Goal: Find specific page/section: Find specific page/section

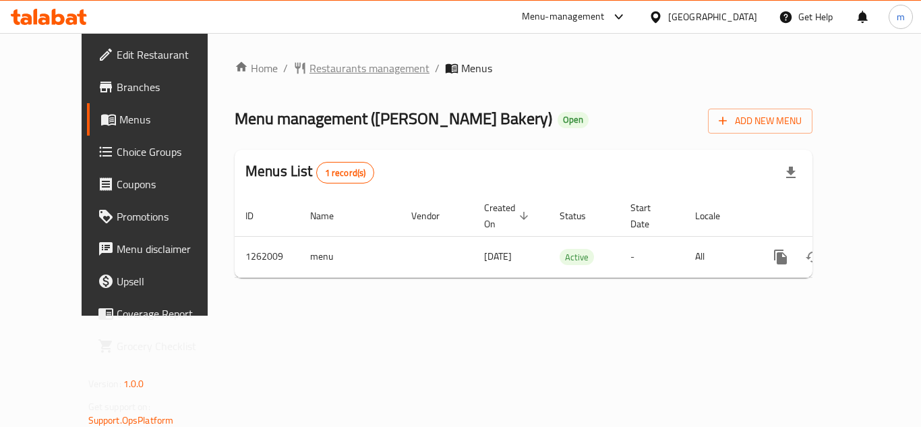
click at [364, 74] on span "Restaurants management" at bounding box center [369, 68] width 120 height 16
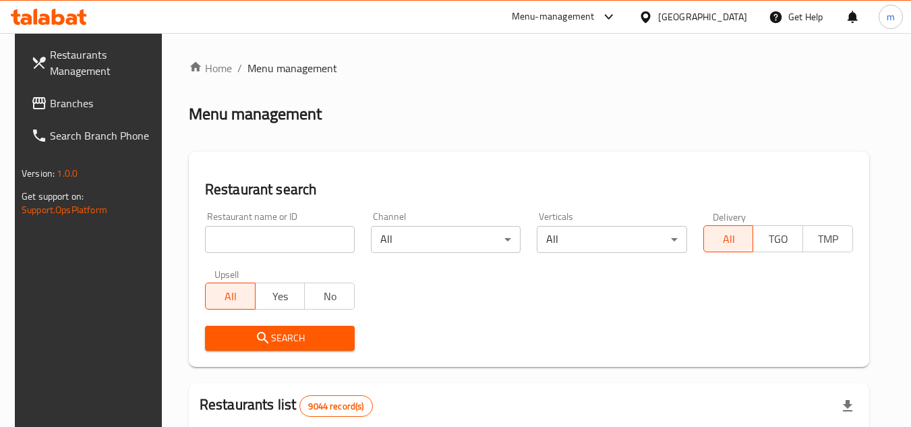
click at [309, 241] on input "search" at bounding box center [280, 239] width 150 height 27
paste input "685408"
type input "685408"
click at [298, 330] on span "Search" at bounding box center [280, 338] width 128 height 17
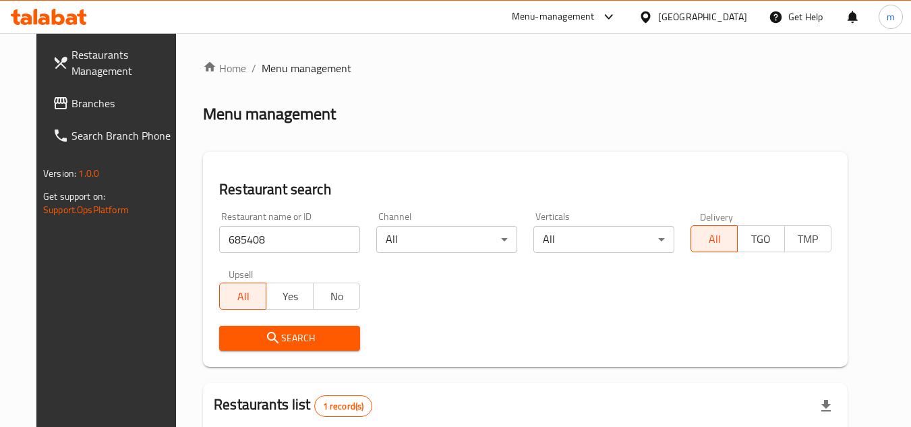
scroll to position [163, 0]
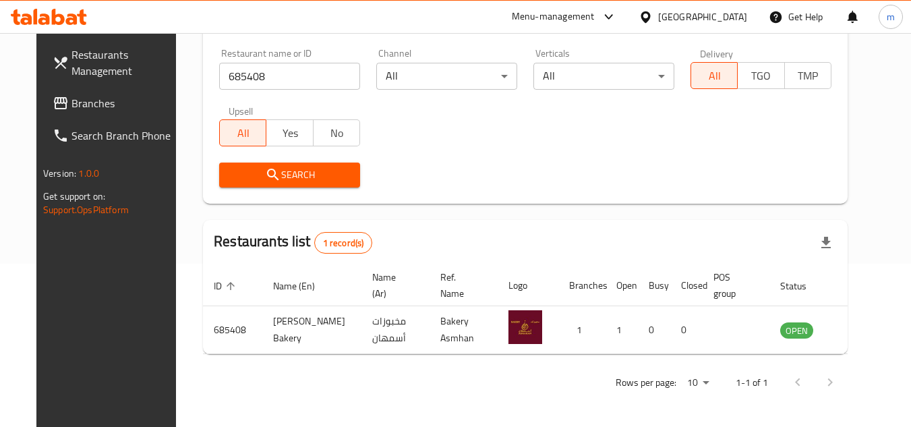
click at [737, 14] on div "[GEOGRAPHIC_DATA]" at bounding box center [702, 16] width 89 height 15
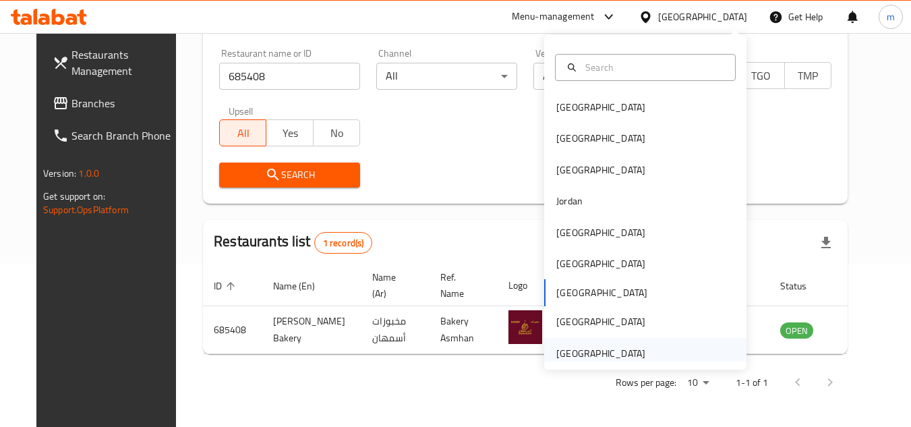
click at [590, 357] on div "[GEOGRAPHIC_DATA]" at bounding box center [600, 353] width 89 height 15
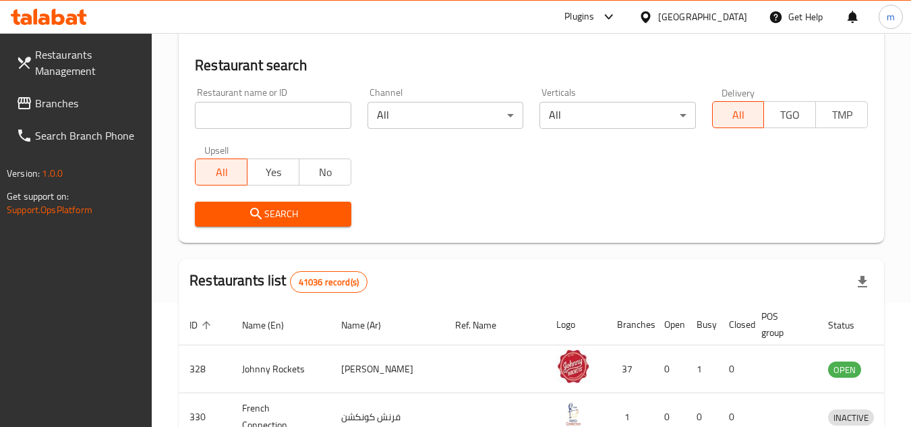
scroll to position [163, 0]
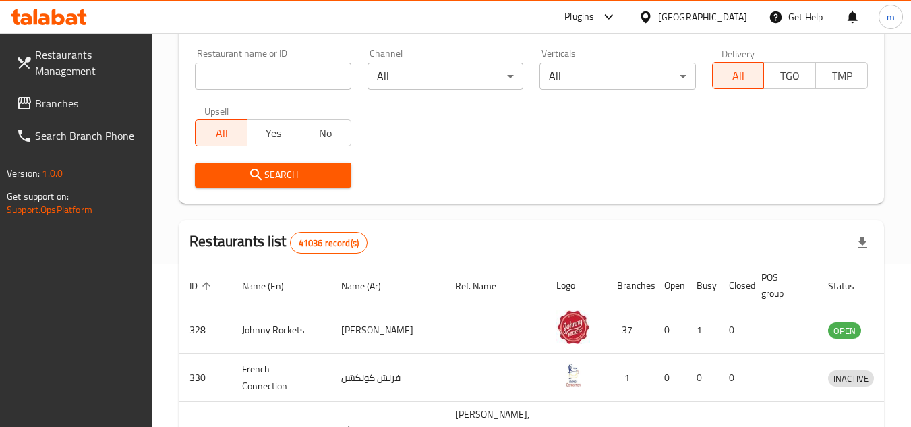
click at [49, 111] on span "Branches" at bounding box center [88, 103] width 106 height 16
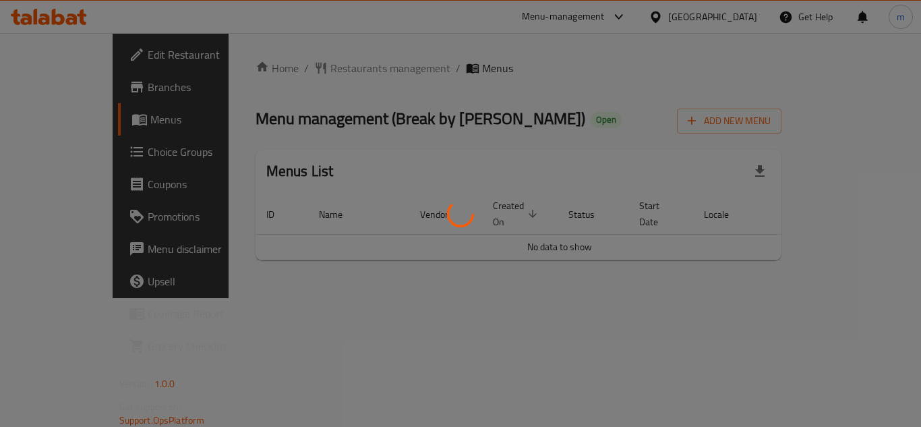
click at [315, 74] on div at bounding box center [460, 213] width 921 height 427
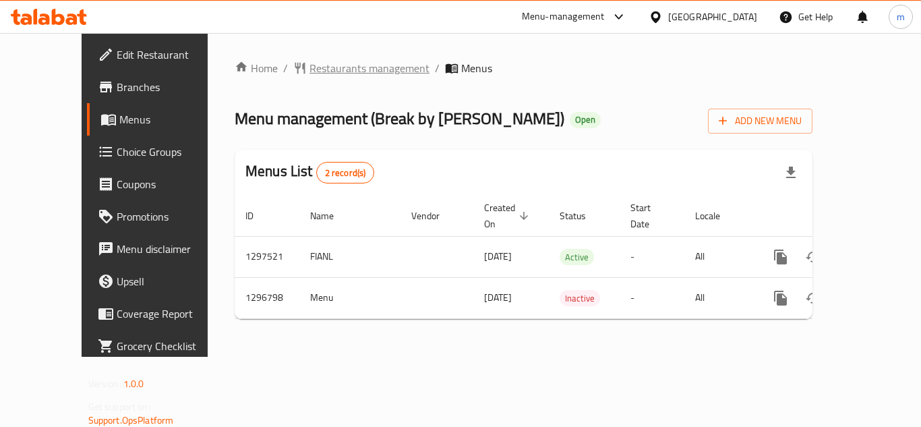
click at [317, 72] on span "Restaurants management" at bounding box center [369, 68] width 120 height 16
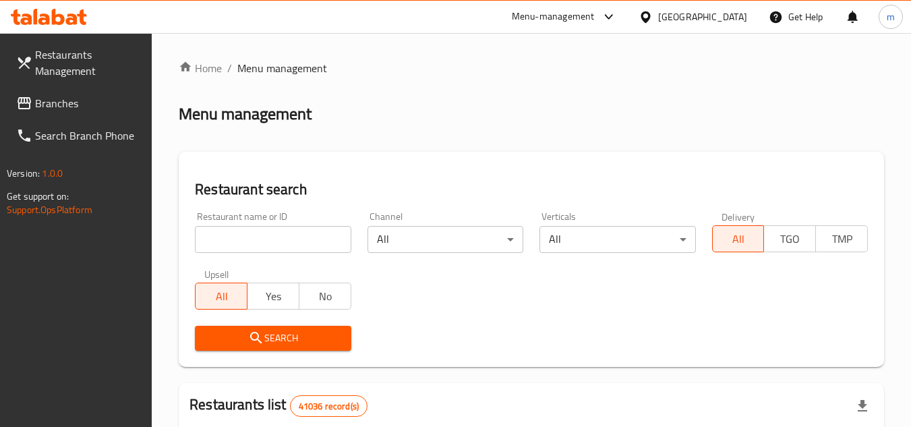
click at [283, 233] on input "search" at bounding box center [273, 239] width 156 height 27
paste input "700204"
type input "700204"
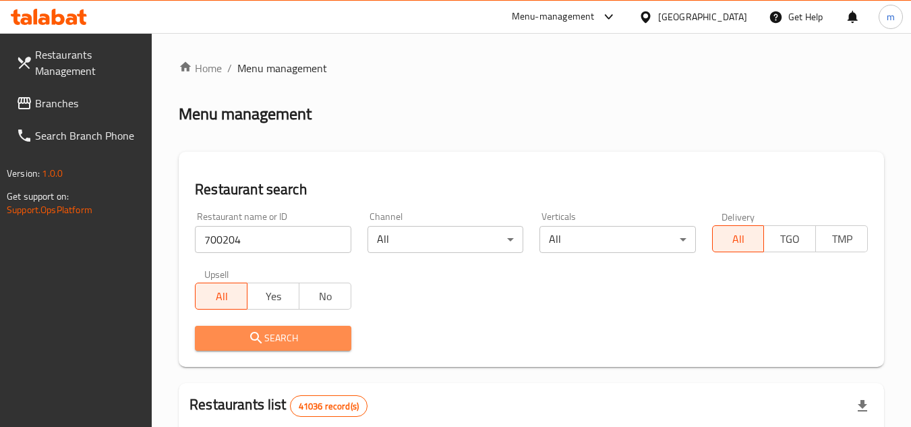
click at [271, 344] on span "Search" at bounding box center [273, 338] width 134 height 17
click at [271, 344] on div at bounding box center [455, 213] width 911 height 427
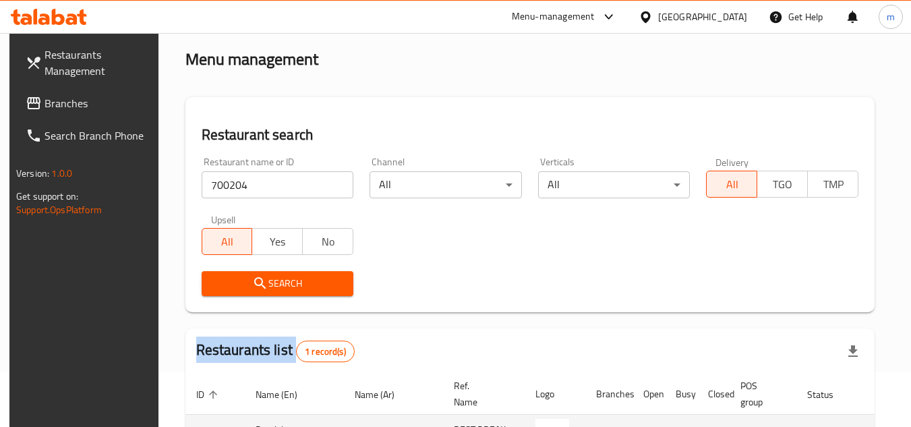
scroll to position [163, 0]
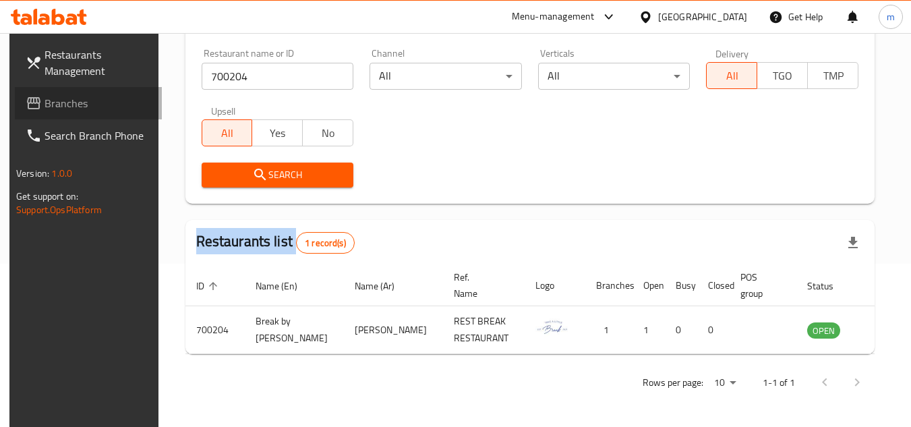
click at [62, 105] on span "Branches" at bounding box center [97, 103] width 106 height 16
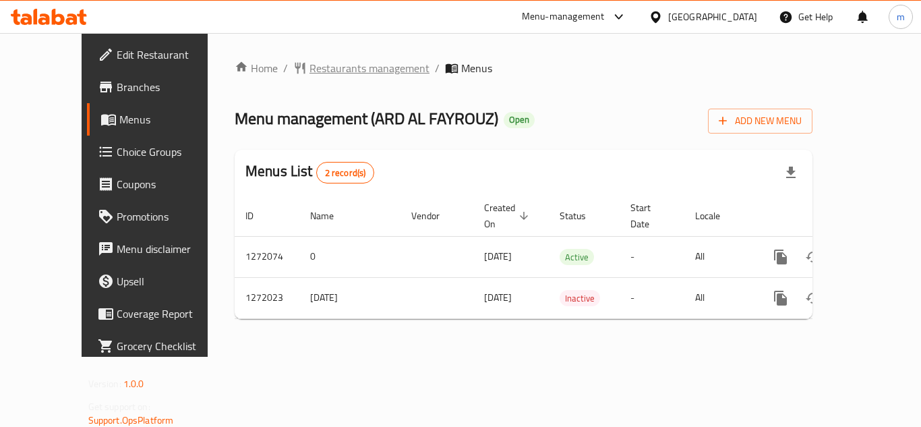
click at [339, 63] on span "Restaurants management" at bounding box center [369, 68] width 120 height 16
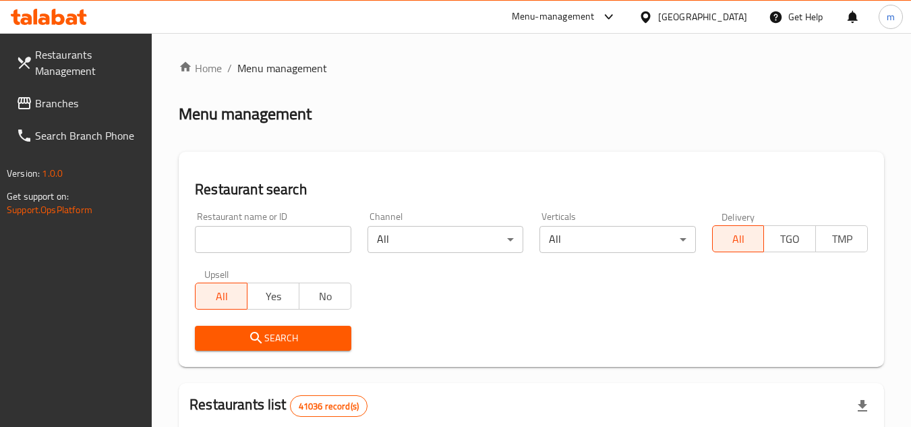
click at [276, 240] on input "search" at bounding box center [273, 239] width 156 height 27
paste input "690056/"
type input "690056"
click at [284, 336] on span "Search" at bounding box center [273, 338] width 134 height 17
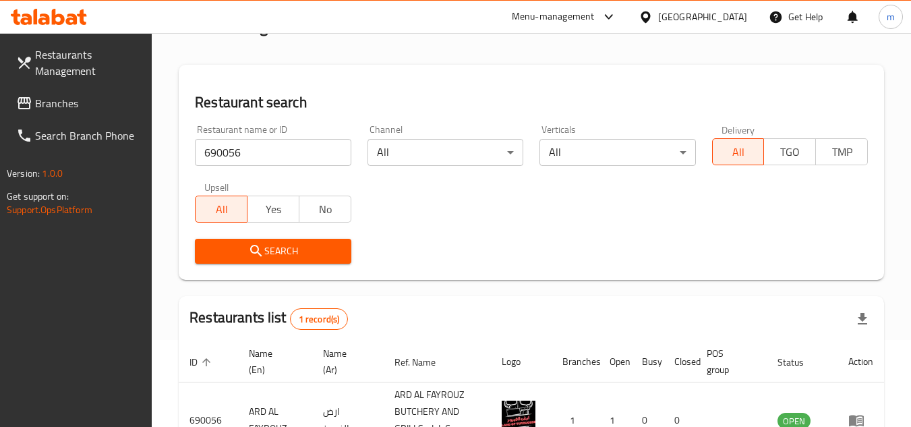
scroll to position [191, 0]
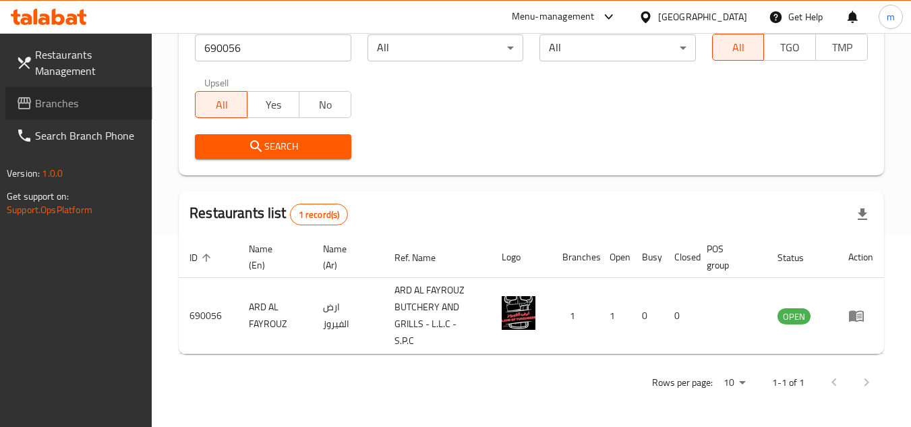
click at [76, 97] on span "Branches" at bounding box center [88, 103] width 106 height 16
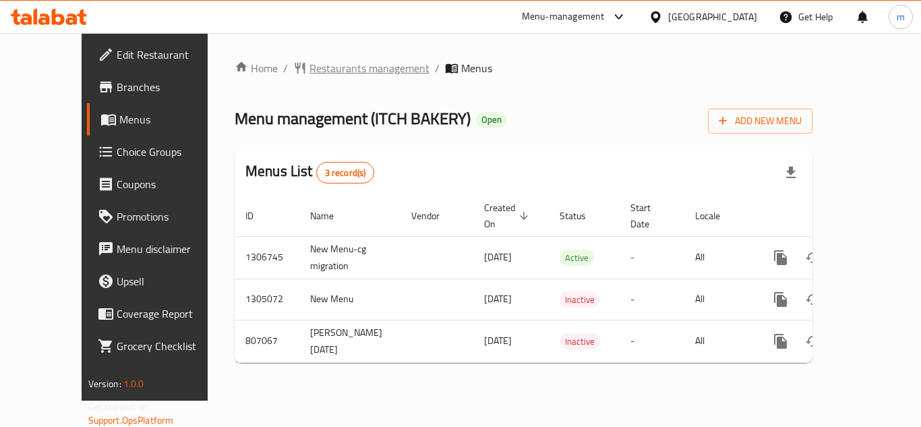
click at [346, 73] on span "Restaurants management" at bounding box center [369, 68] width 120 height 16
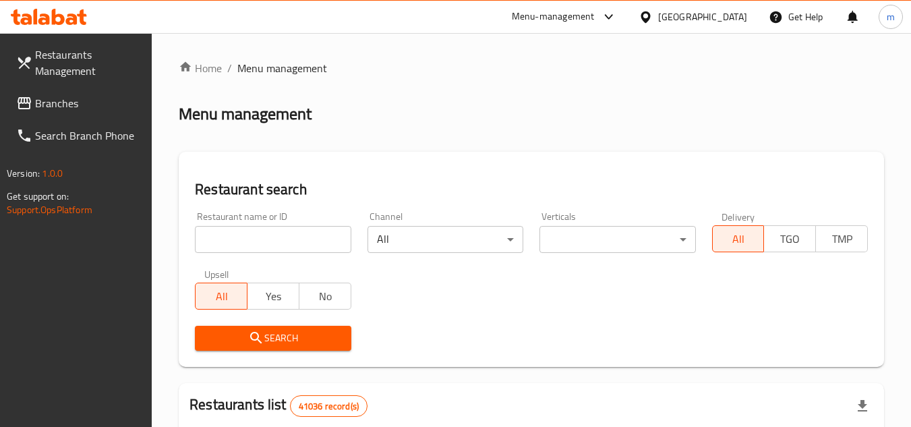
click at [252, 235] on input "search" at bounding box center [273, 239] width 156 height 27
paste input "654220"
type input "654220"
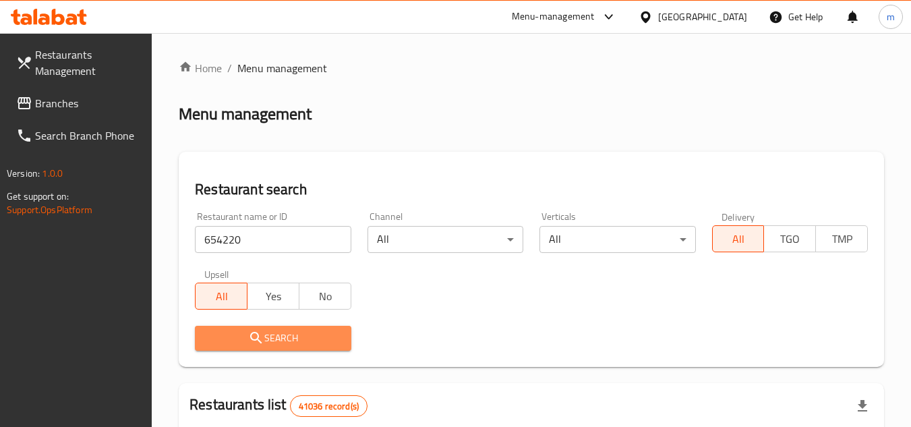
click at [264, 346] on button "Search" at bounding box center [273, 338] width 156 height 25
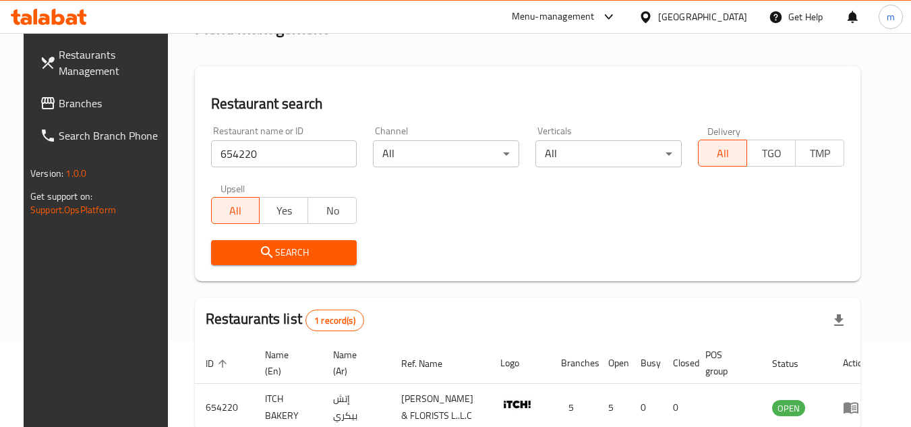
scroll to position [163, 0]
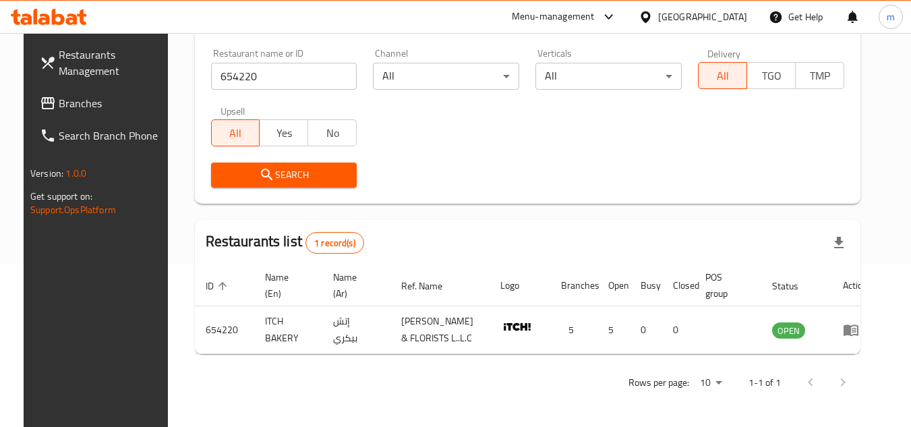
click at [719, 19] on div "[GEOGRAPHIC_DATA]" at bounding box center [702, 16] width 89 height 15
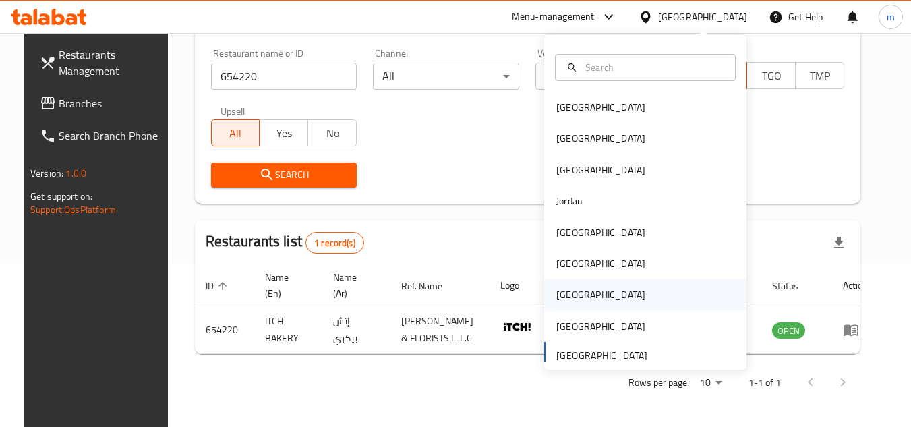
click at [556, 299] on div "[GEOGRAPHIC_DATA]" at bounding box center [600, 294] width 89 height 15
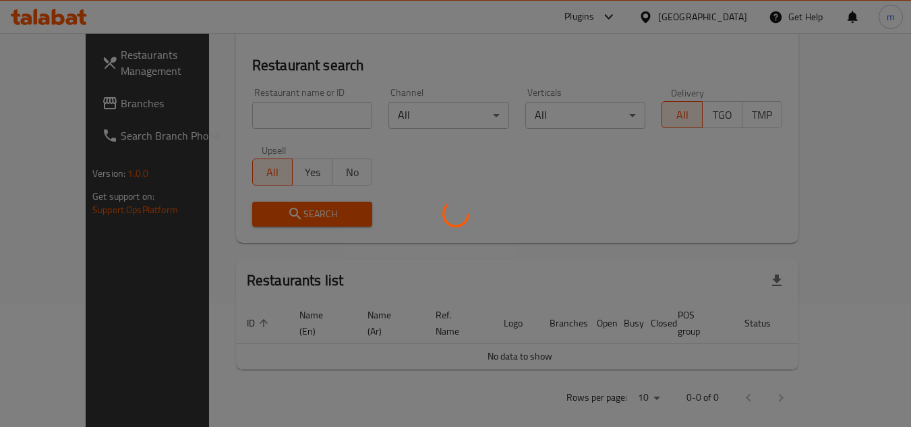
scroll to position [163, 0]
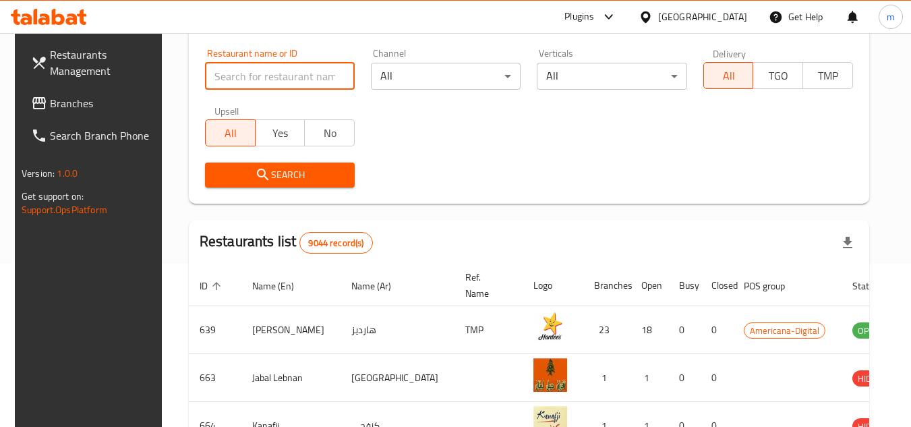
click at [256, 86] on input "search" at bounding box center [280, 76] width 150 height 27
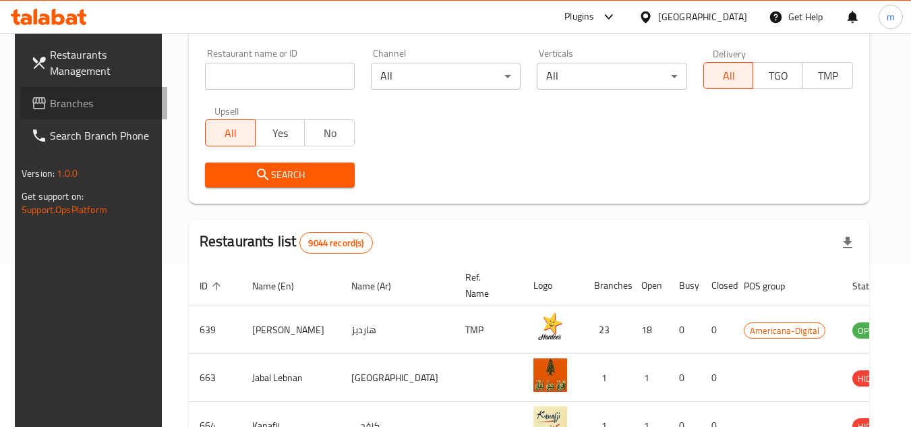
click at [56, 107] on span "Branches" at bounding box center [103, 103] width 106 height 16
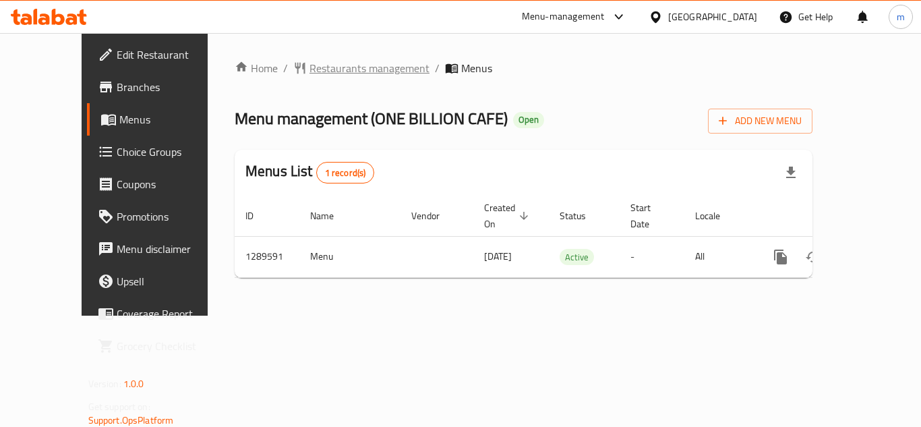
click at [351, 72] on span "Restaurants management" at bounding box center [369, 68] width 120 height 16
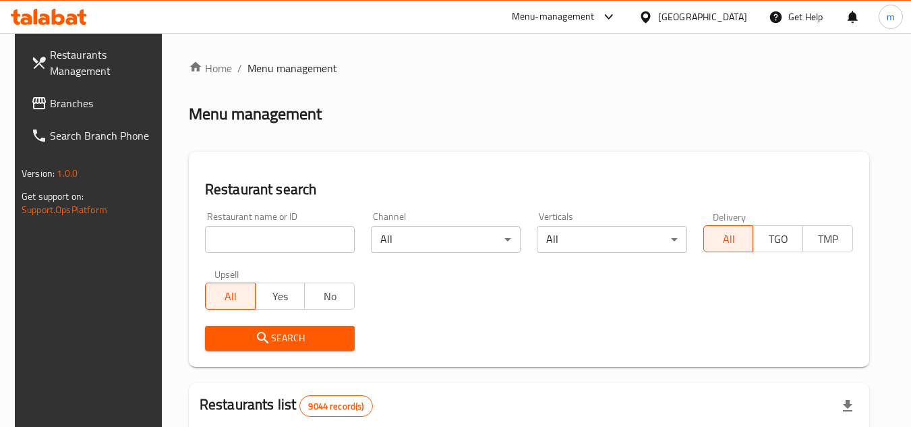
click at [296, 251] on input "search" at bounding box center [280, 239] width 150 height 27
paste input "697746"
type input "697746"
click at [280, 336] on span "Search" at bounding box center [280, 338] width 128 height 17
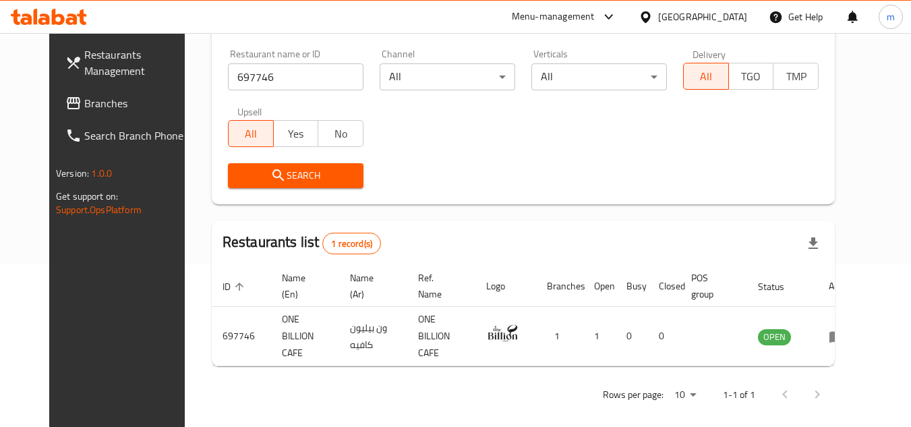
scroll to position [163, 0]
click at [730, 21] on div "[GEOGRAPHIC_DATA]" at bounding box center [702, 16] width 89 height 15
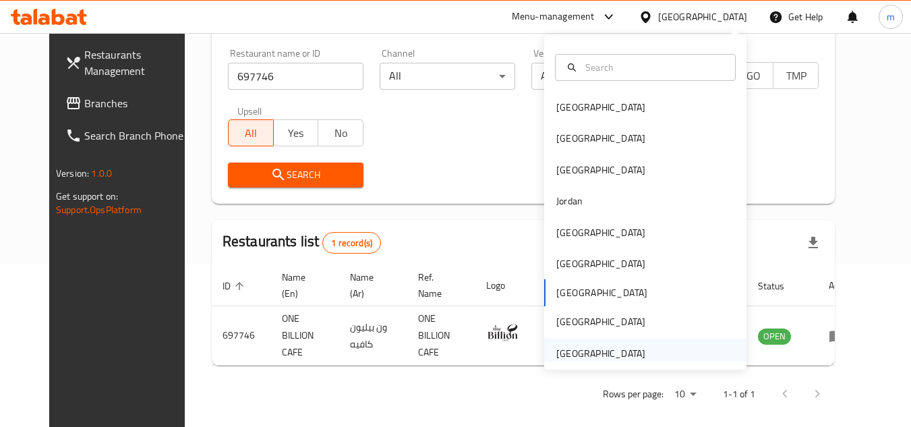
click at [618, 348] on div "[GEOGRAPHIC_DATA]" at bounding box center [600, 353] width 89 height 15
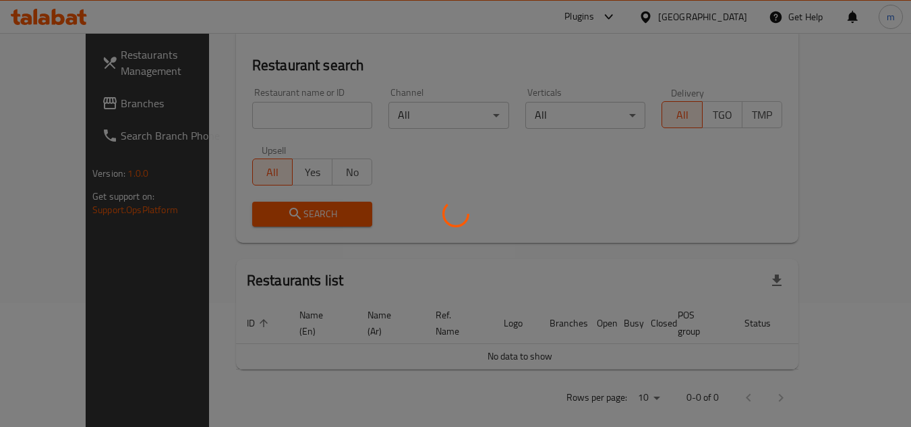
scroll to position [163, 0]
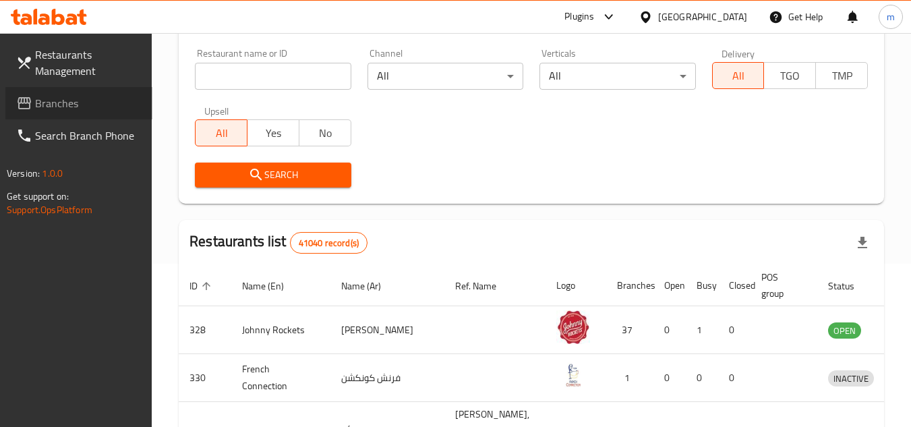
click at [65, 111] on span "Branches" at bounding box center [88, 103] width 106 height 16
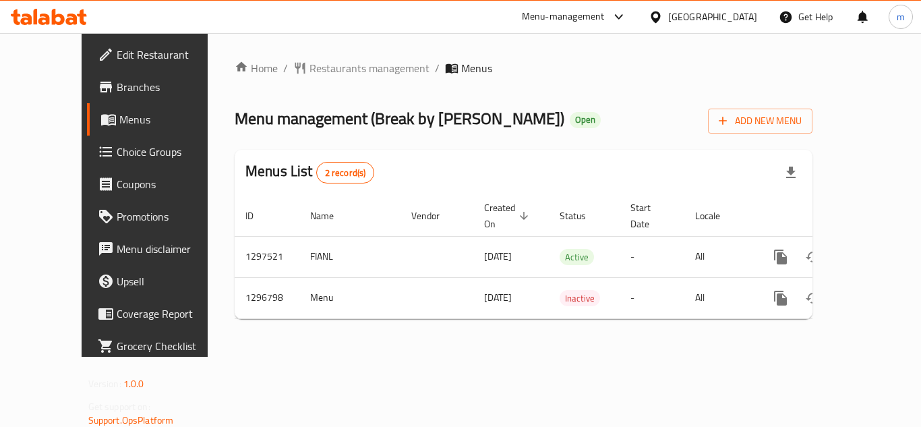
click at [363, 7] on div "Menu-management [GEOGRAPHIC_DATA] Get Help m" at bounding box center [460, 17] width 921 height 32
click at [324, 69] on span "Restaurants management" at bounding box center [369, 68] width 120 height 16
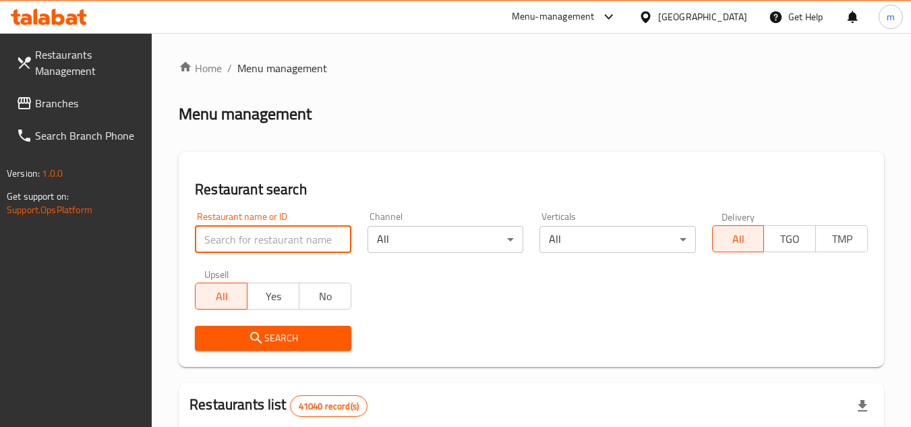
click at [274, 246] on input "search" at bounding box center [273, 239] width 156 height 27
paste input "700204"
type input "700204"
click at [311, 331] on span "Search" at bounding box center [273, 338] width 134 height 17
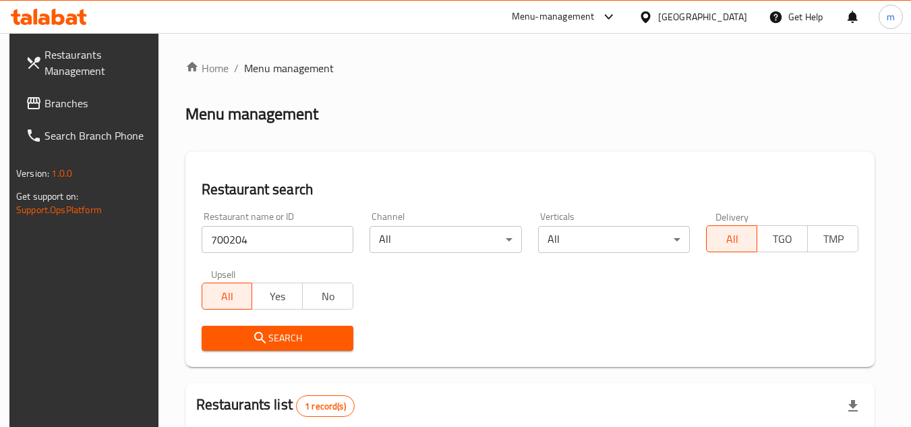
scroll to position [163, 0]
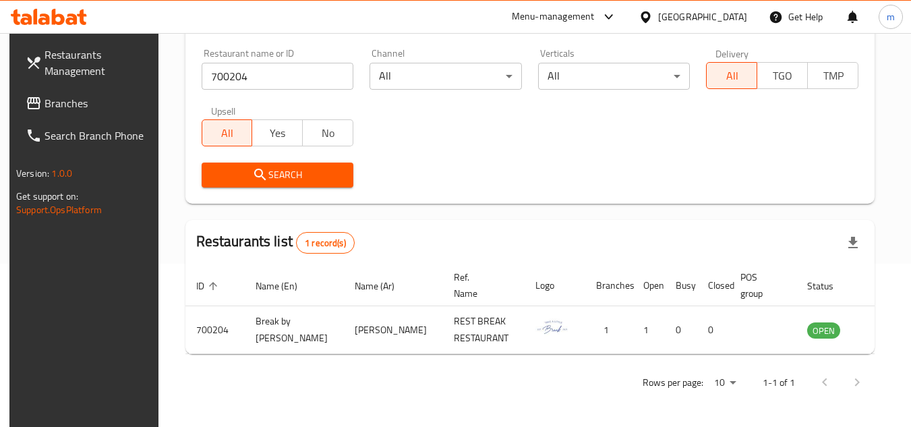
click at [660, 11] on div "[GEOGRAPHIC_DATA]" at bounding box center [702, 16] width 89 height 15
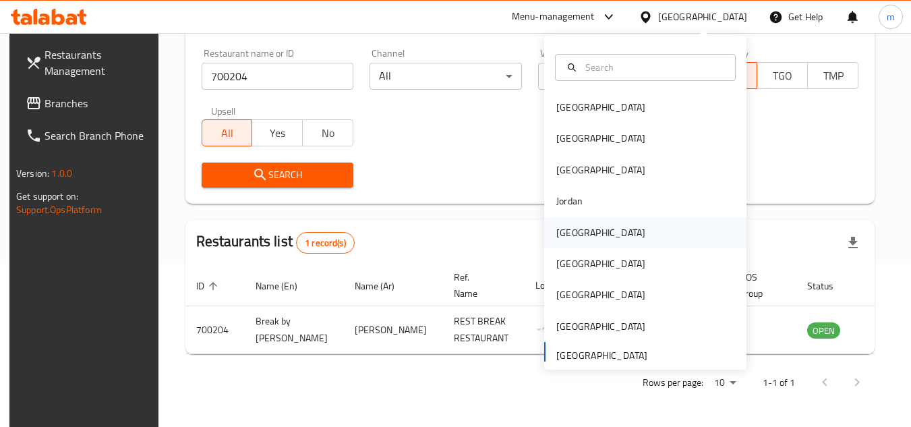
click at [575, 220] on div "[GEOGRAPHIC_DATA]" at bounding box center [600, 232] width 111 height 31
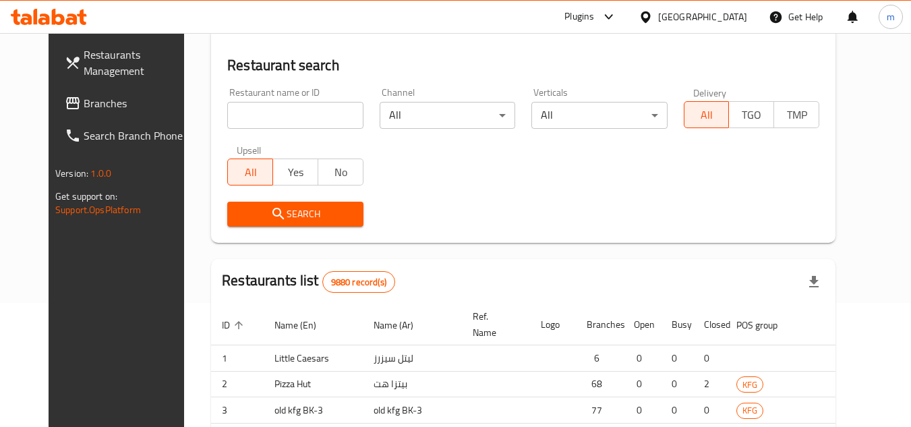
scroll to position [163, 0]
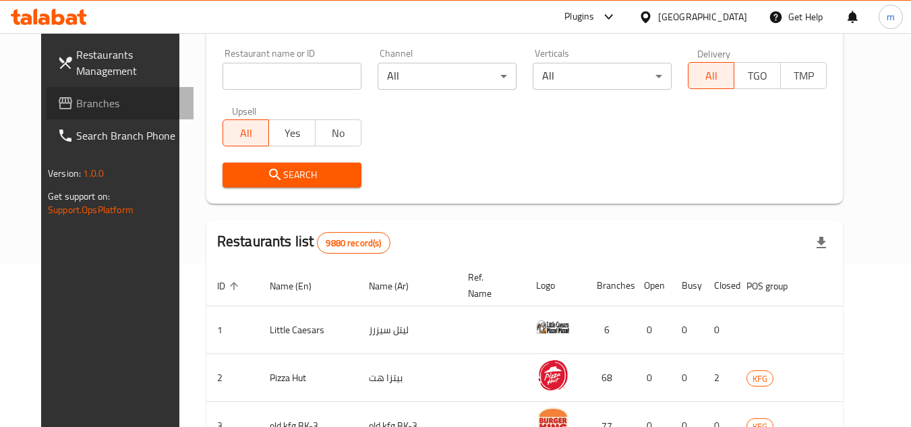
click at [92, 117] on link "Branches" at bounding box center [120, 103] width 147 height 32
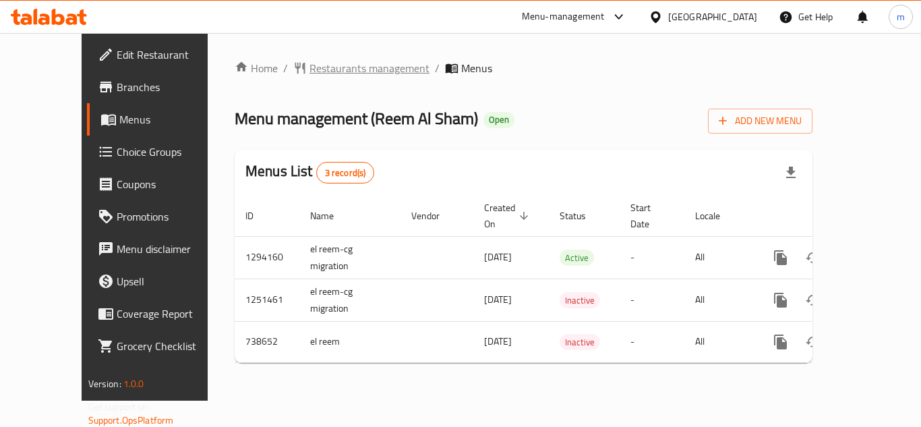
click at [309, 62] on span "Restaurants management" at bounding box center [369, 68] width 120 height 16
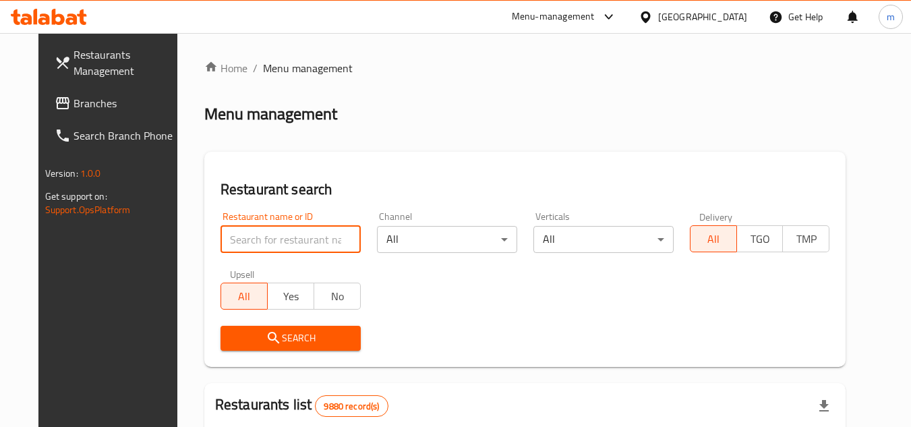
click at [268, 234] on input "search" at bounding box center [290, 239] width 140 height 27
paste input "/647644"
click at [220, 241] on input "/647644" at bounding box center [290, 239] width 140 height 27
type input "647644"
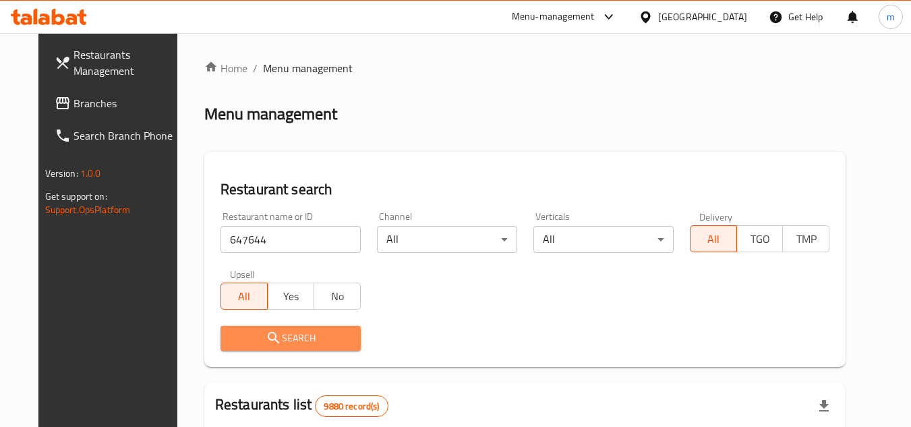
click at [319, 344] on span "Search" at bounding box center [290, 338] width 119 height 17
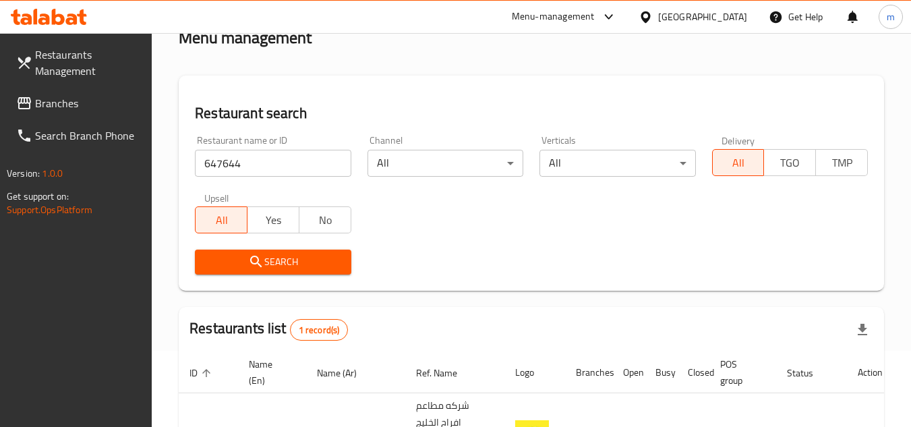
scroll to position [191, 0]
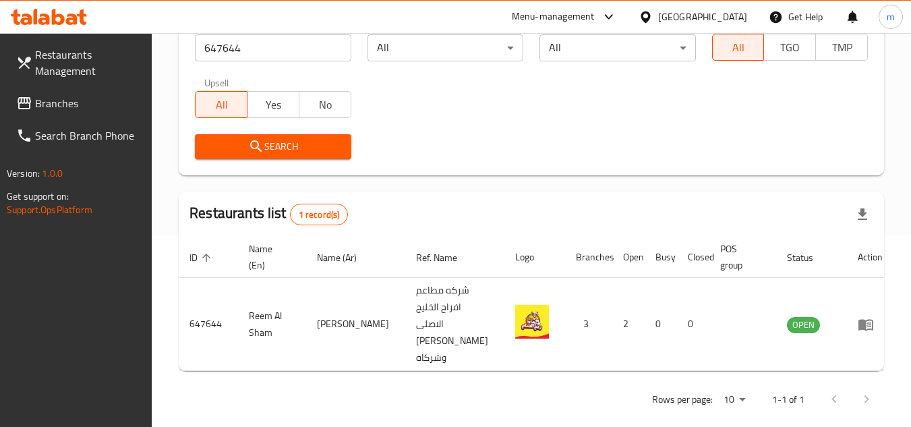
click at [727, 13] on div "[GEOGRAPHIC_DATA]" at bounding box center [702, 16] width 89 height 15
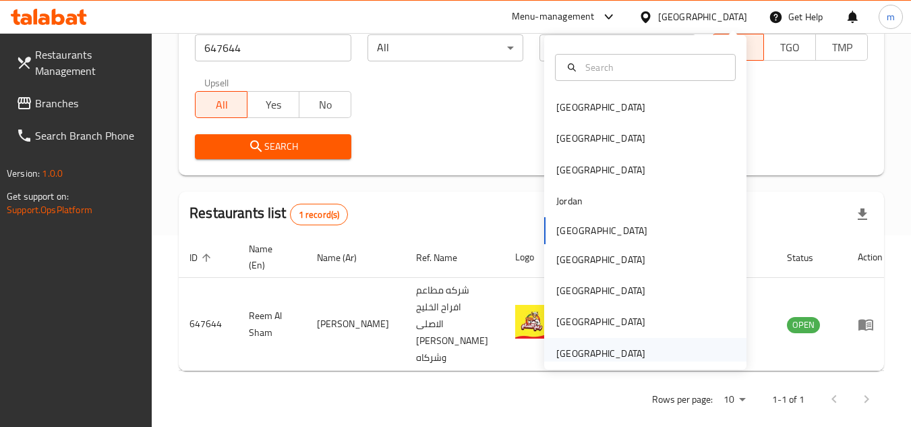
click at [573, 354] on div "[GEOGRAPHIC_DATA]" at bounding box center [600, 353] width 89 height 15
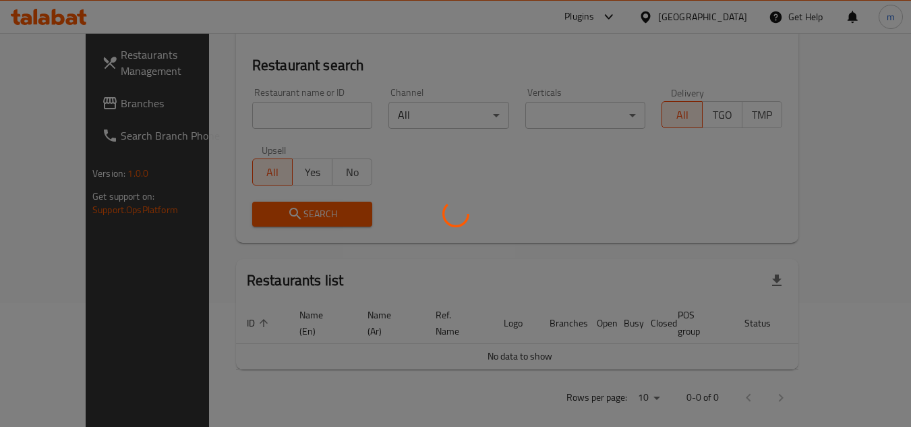
scroll to position [191, 0]
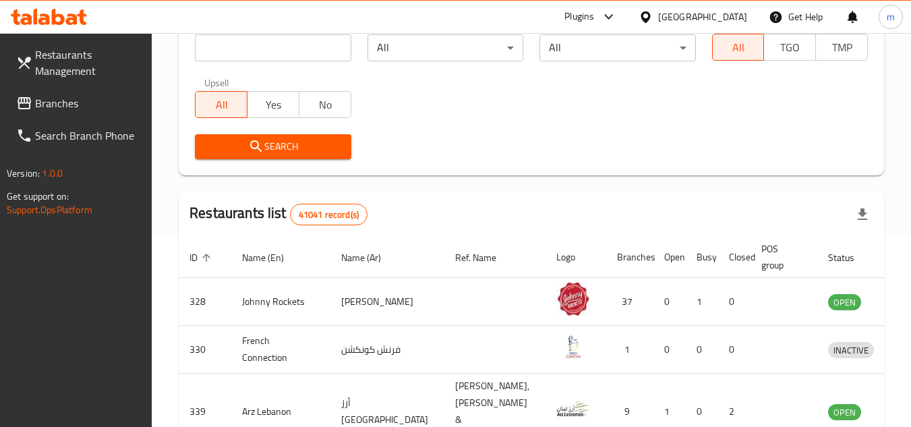
click at [105, 101] on span "Branches" at bounding box center [88, 103] width 106 height 16
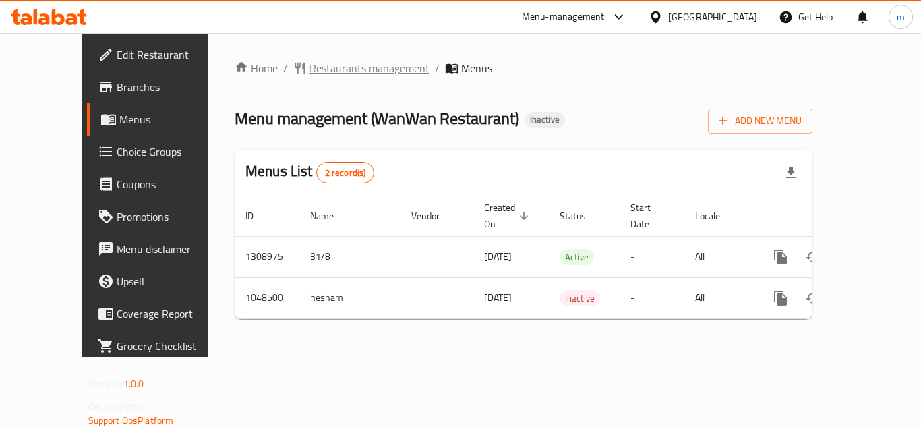
click at [338, 69] on span "Restaurants management" at bounding box center [369, 68] width 120 height 16
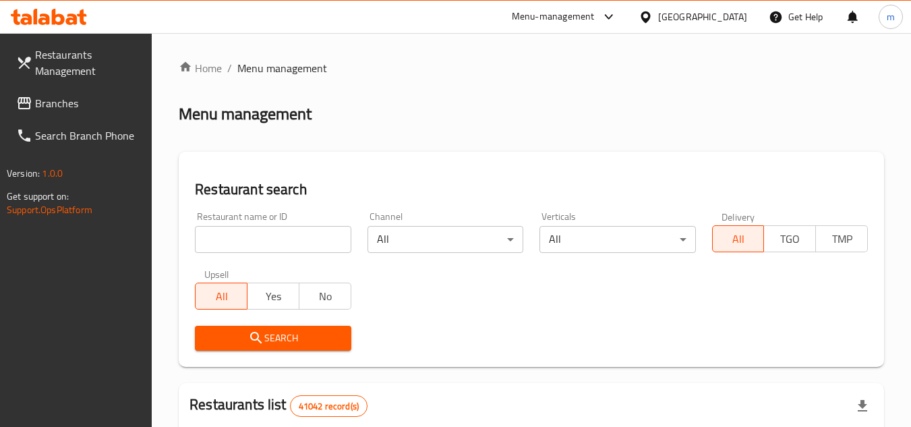
click at [281, 245] on input "search" at bounding box center [273, 239] width 156 height 27
paste input "/661229"
click at [204, 243] on input "/661229" at bounding box center [273, 239] width 156 height 27
type input "661229"
click at [275, 340] on span "Search" at bounding box center [273, 338] width 134 height 17
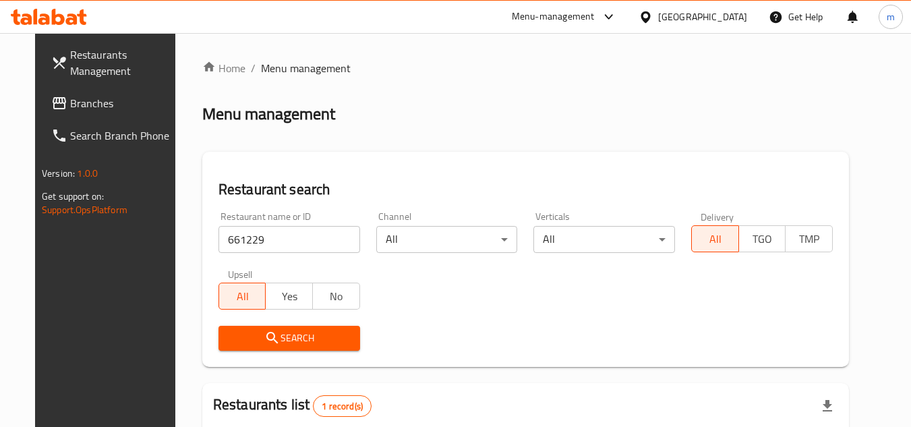
scroll to position [163, 0]
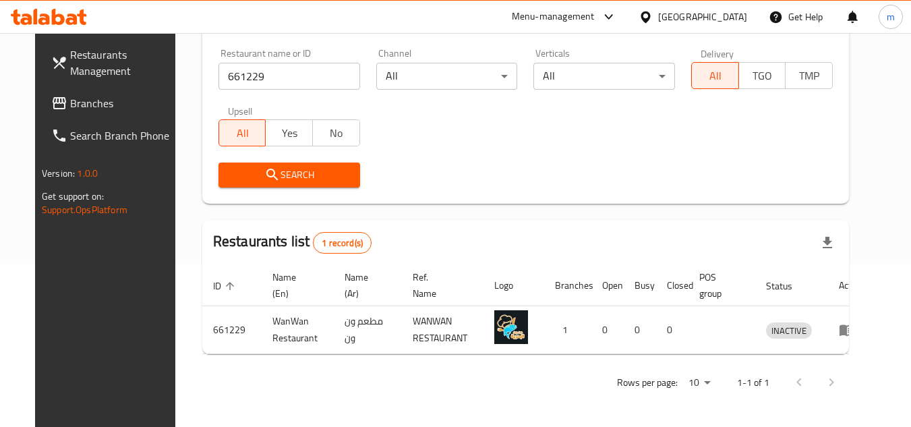
click at [697, 21] on div "[GEOGRAPHIC_DATA]" at bounding box center [702, 16] width 89 height 15
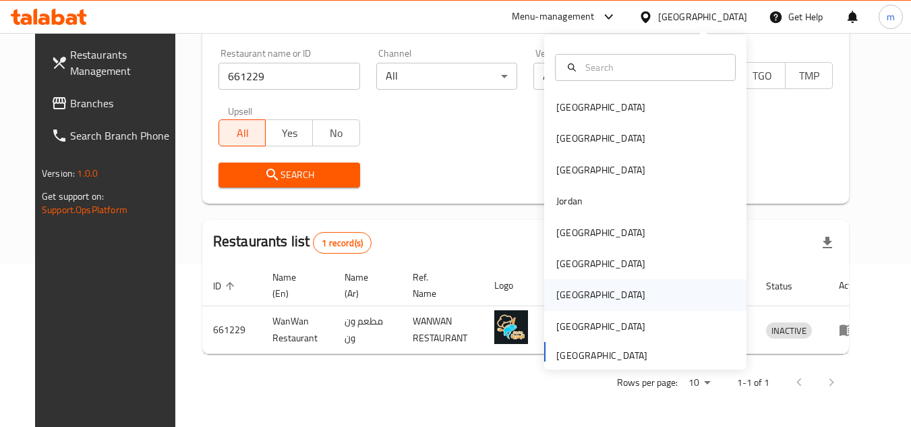
click at [556, 294] on div "[GEOGRAPHIC_DATA]" at bounding box center [600, 294] width 89 height 15
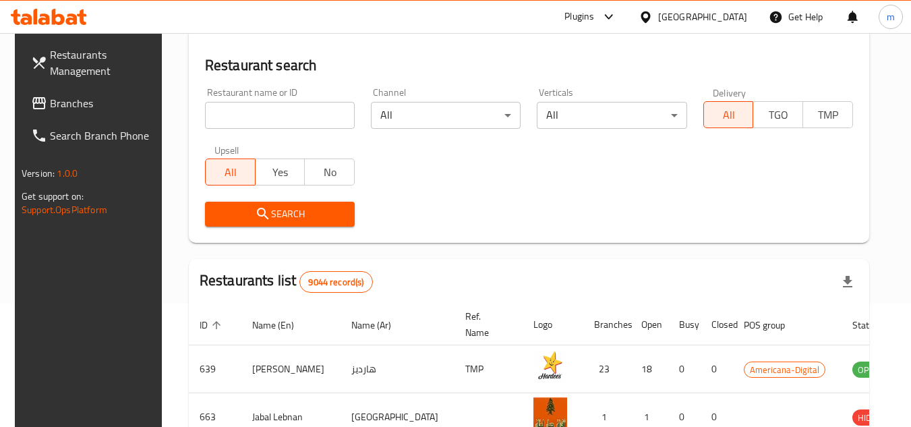
scroll to position [163, 0]
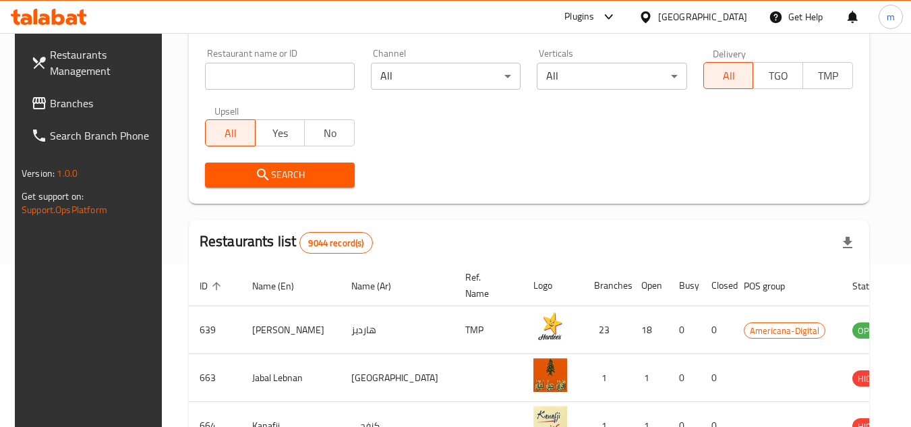
click at [96, 110] on span "Branches" at bounding box center [103, 103] width 106 height 16
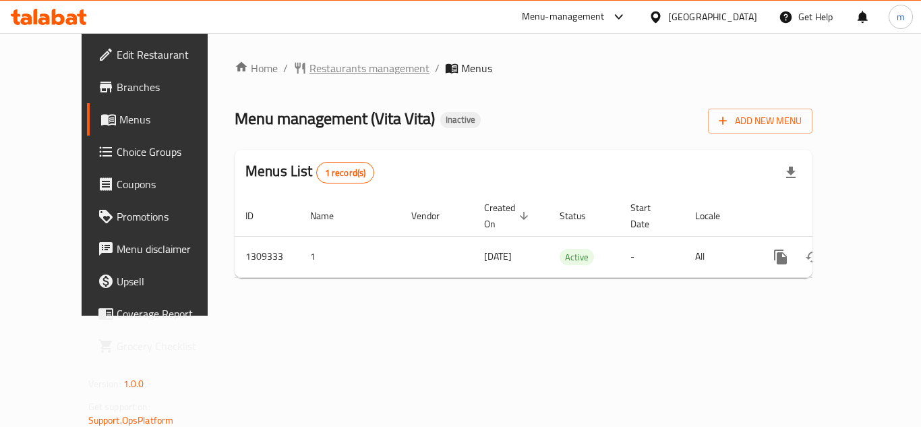
click at [328, 68] on span "Restaurants management" at bounding box center [369, 68] width 120 height 16
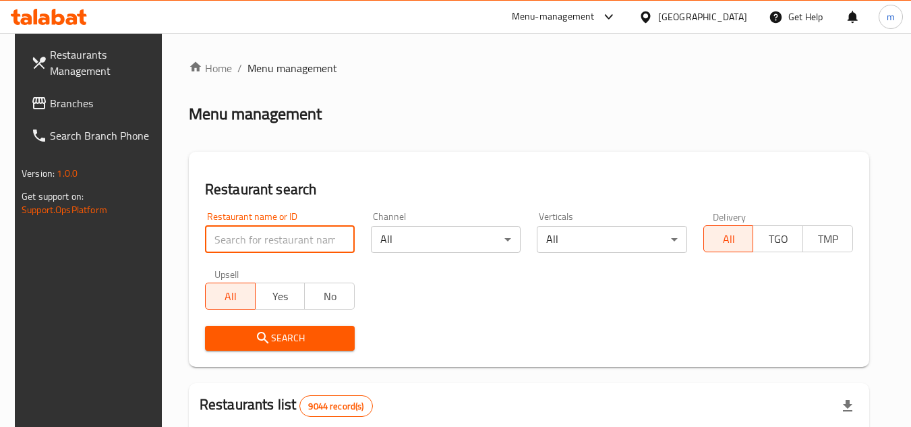
click at [247, 230] on input "search" at bounding box center [280, 239] width 150 height 27
paste input "705209"
type input "705209"
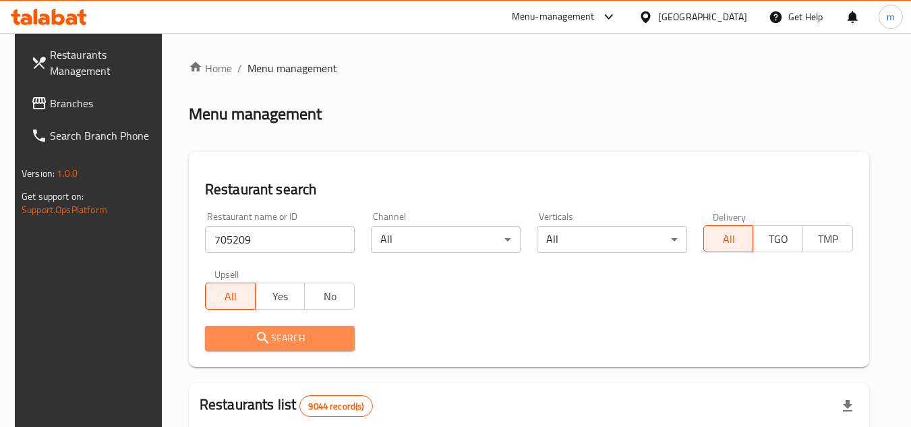
click at [219, 338] on span "Search" at bounding box center [280, 338] width 128 height 17
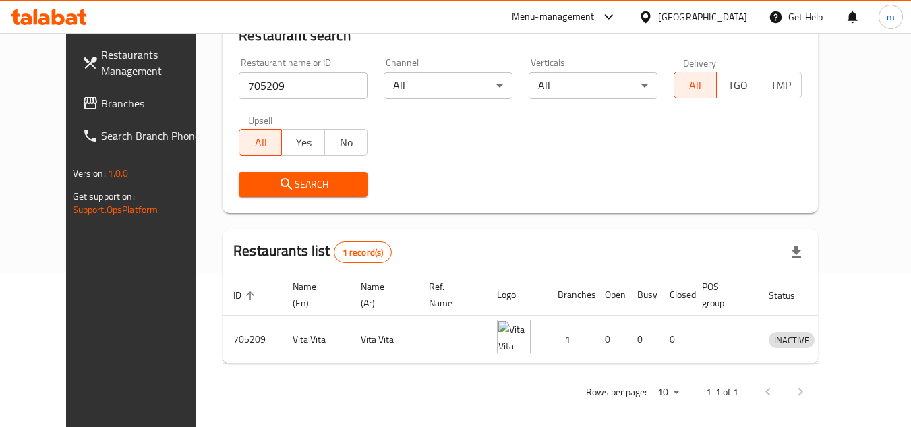
scroll to position [163, 0]
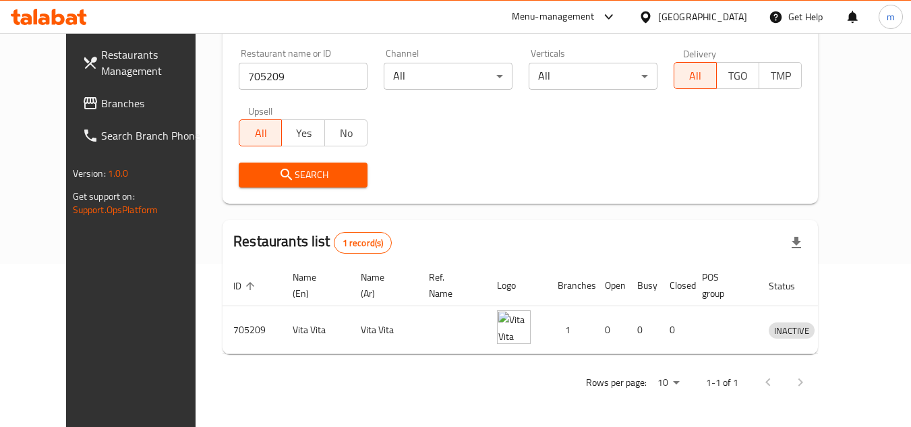
click at [746, 16] on div "[GEOGRAPHIC_DATA]" at bounding box center [702, 16] width 89 height 15
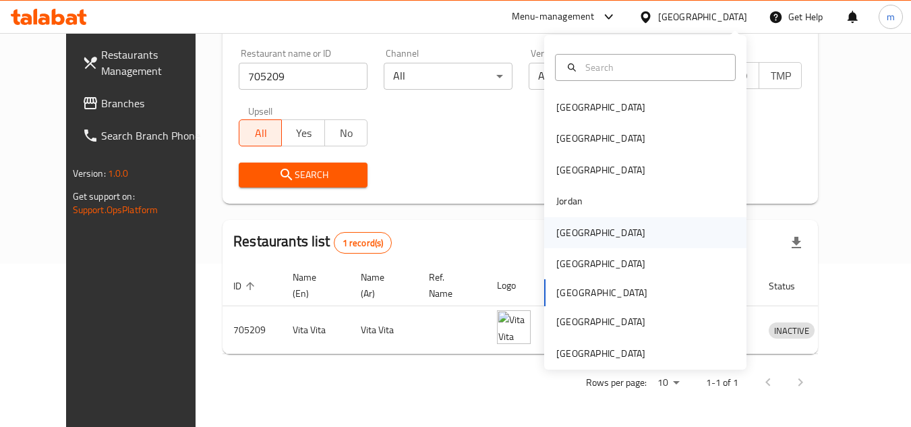
click at [584, 229] on div "[GEOGRAPHIC_DATA]" at bounding box center [600, 232] width 111 height 31
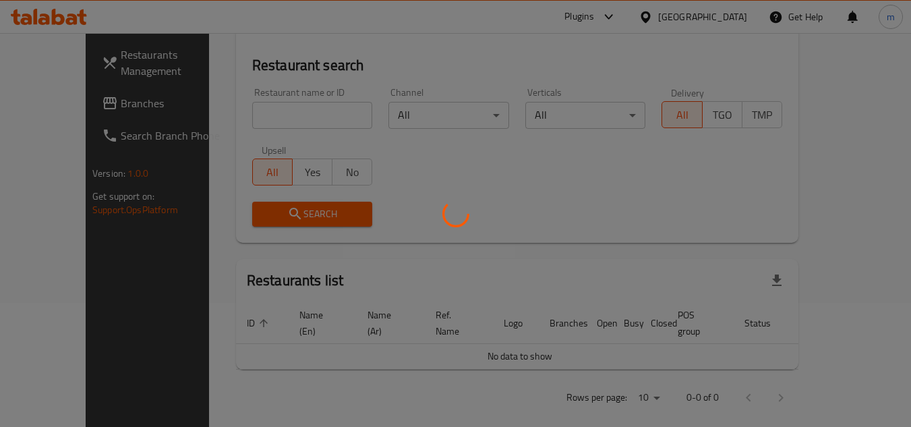
scroll to position [163, 0]
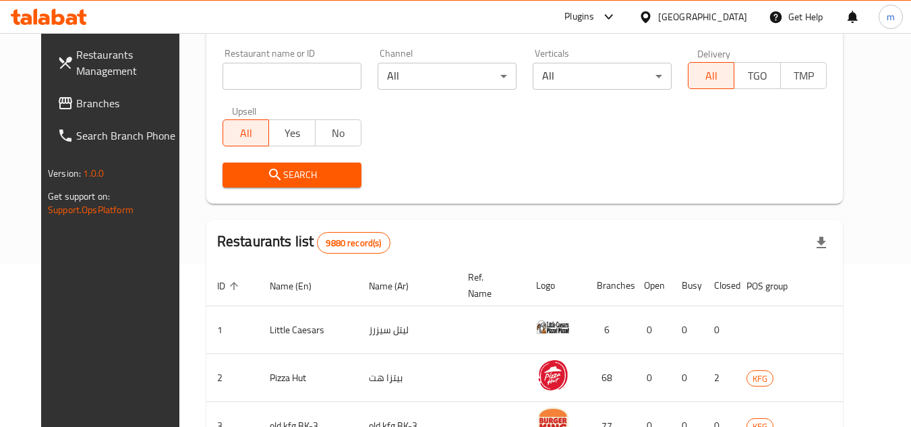
click at [133, 111] on span "Branches" at bounding box center [129, 103] width 106 height 16
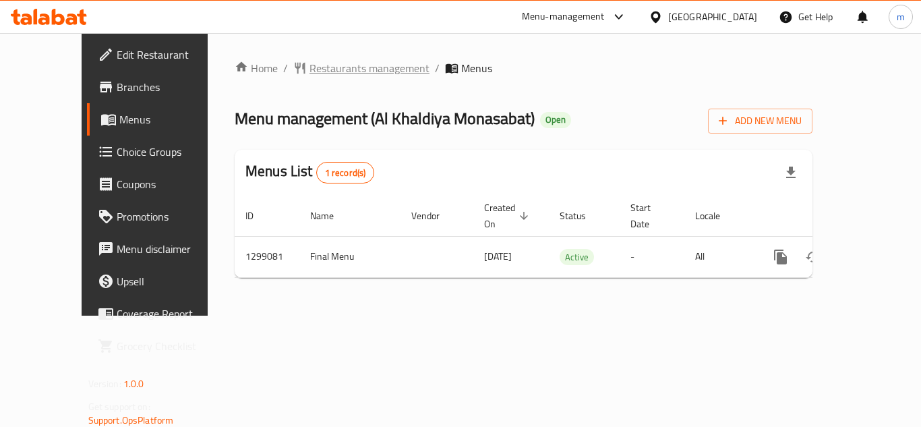
click at [341, 67] on span "Restaurants management" at bounding box center [369, 68] width 120 height 16
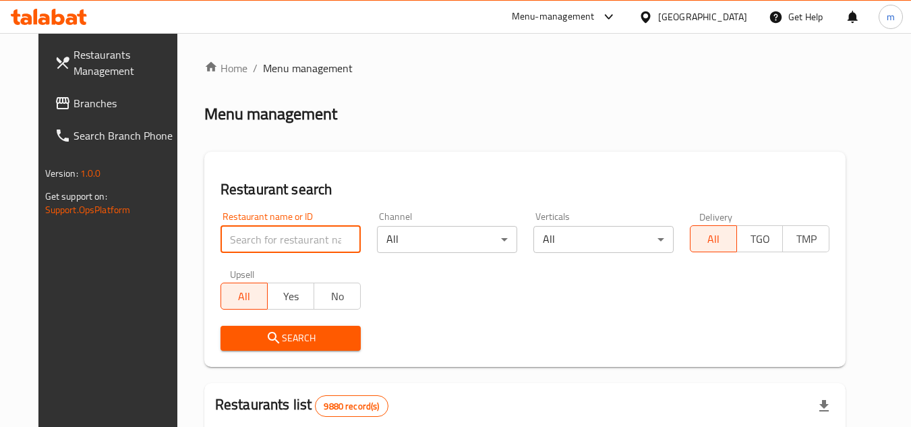
click at [230, 230] on input "search" at bounding box center [290, 239] width 140 height 27
paste input "701228"
type input "701228"
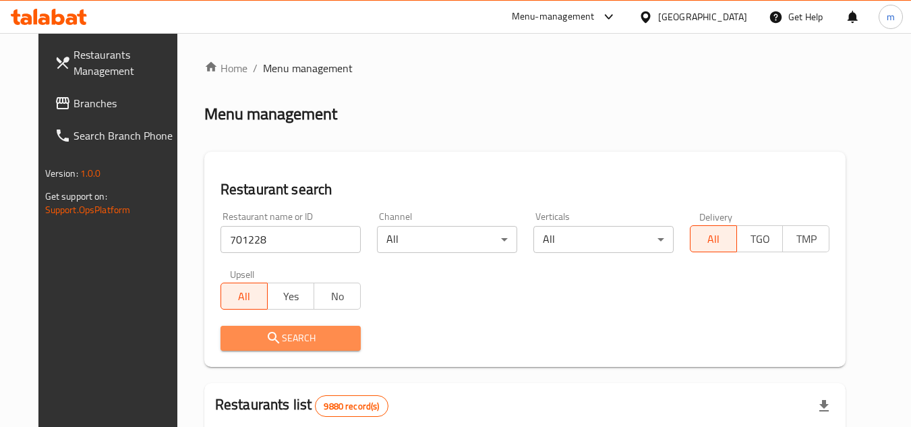
click at [303, 337] on span "Search" at bounding box center [290, 338] width 119 height 17
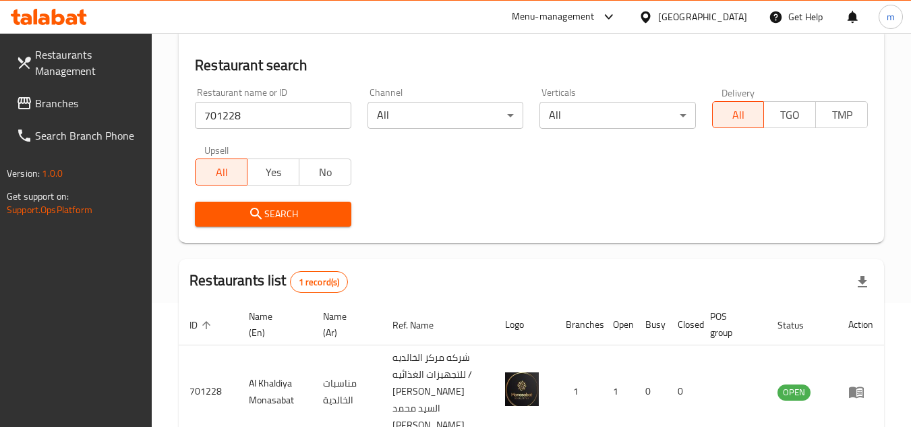
scroll to position [191, 0]
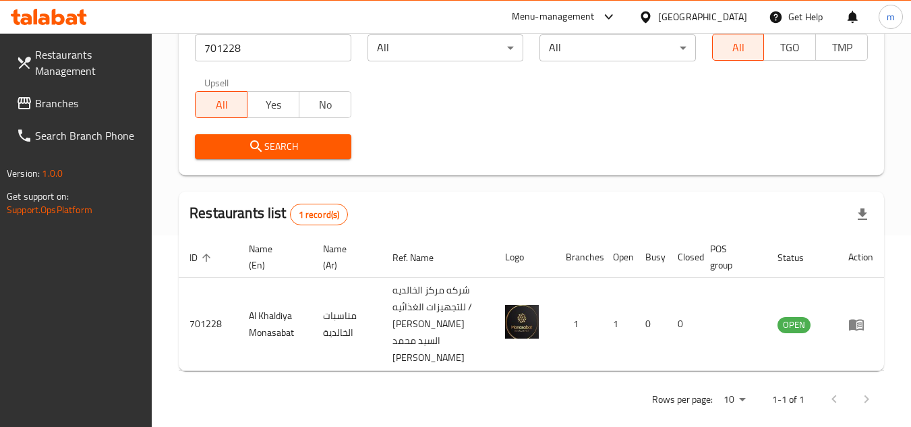
click at [721, 16] on div "[GEOGRAPHIC_DATA]" at bounding box center [702, 16] width 89 height 15
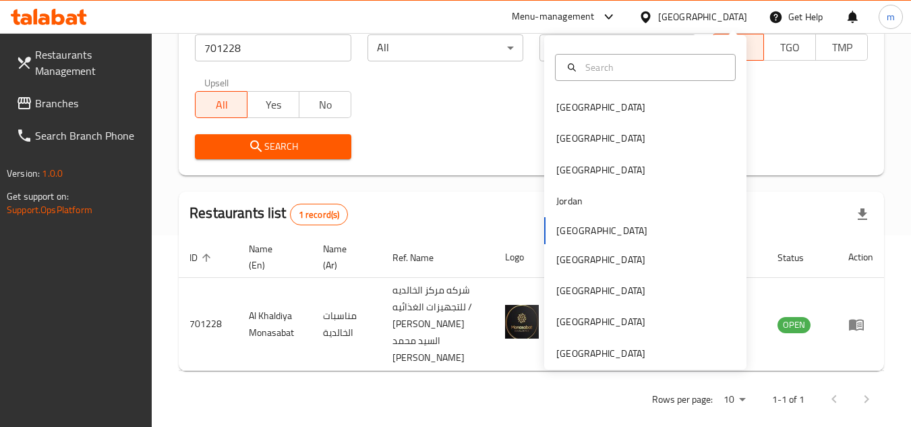
click at [47, 104] on span "Branches" at bounding box center [88, 103] width 106 height 16
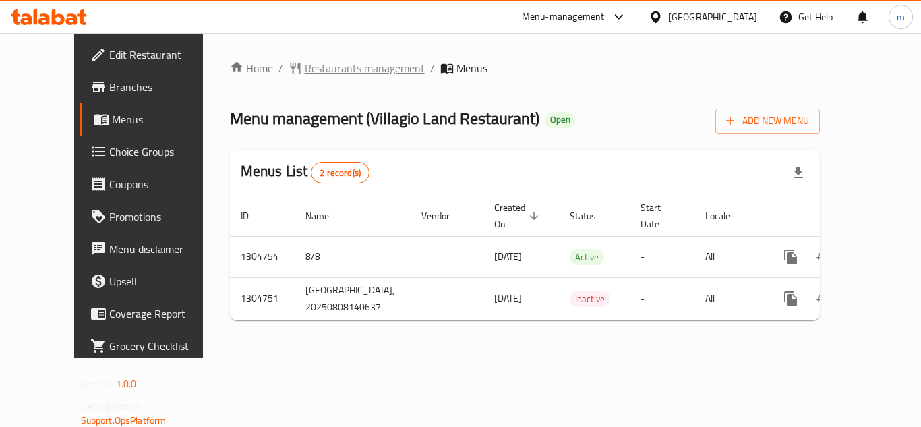
click at [328, 75] on span "Restaurants management" at bounding box center [365, 68] width 120 height 16
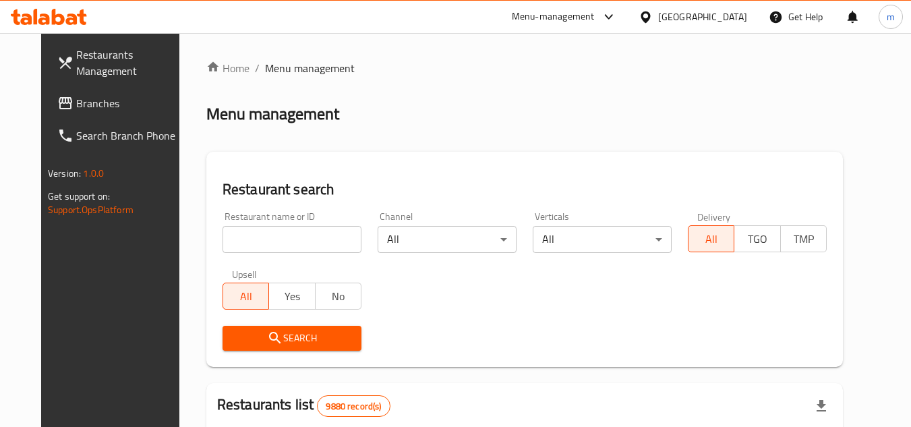
click at [305, 242] on input "search" at bounding box center [291, 239] width 139 height 27
paste input "703403"
type input "703403"
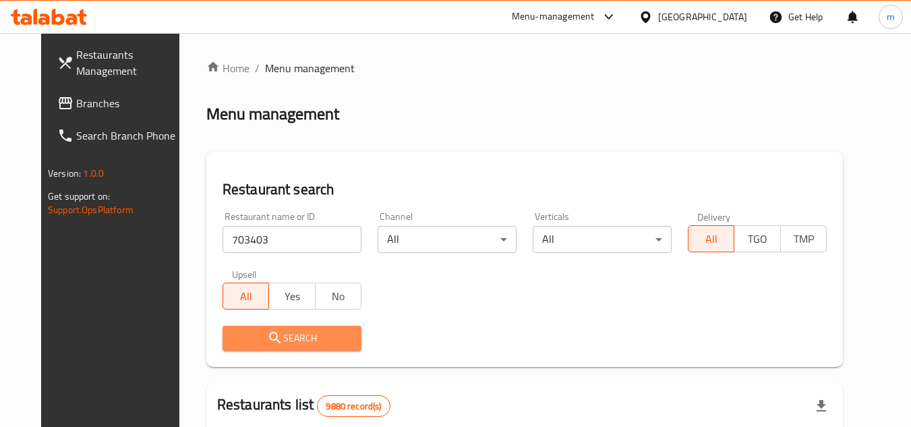
click at [282, 340] on span "Search" at bounding box center [291, 338] width 117 height 17
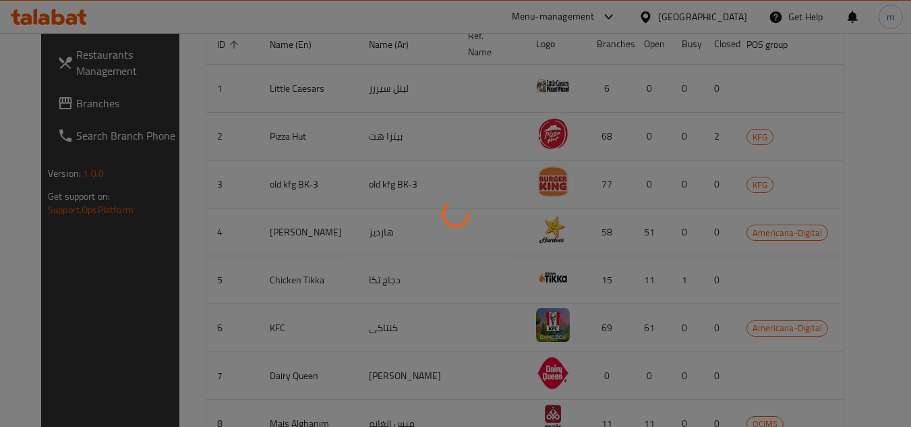
scroll to position [163, 0]
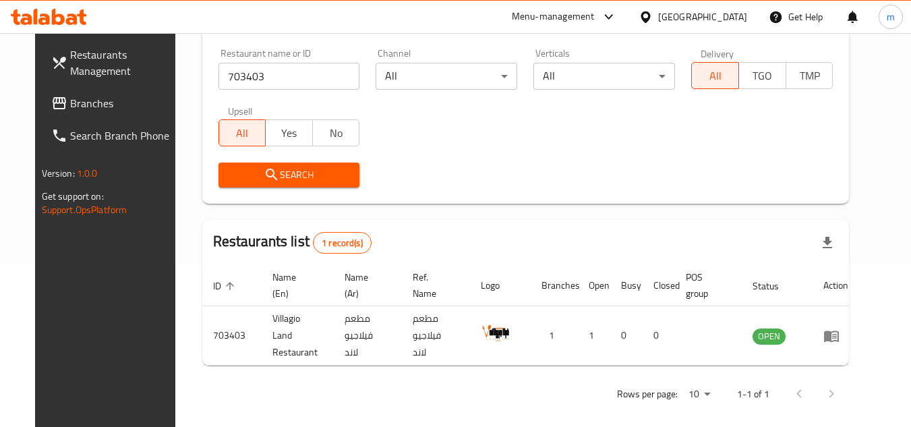
click at [67, 115] on link "Branches" at bounding box center [113, 103] width 147 height 32
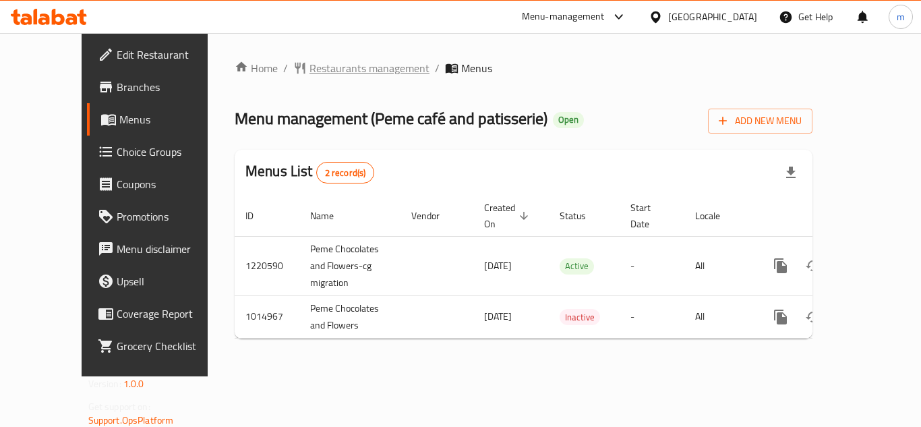
click at [330, 72] on span "Restaurants management" at bounding box center [369, 68] width 120 height 16
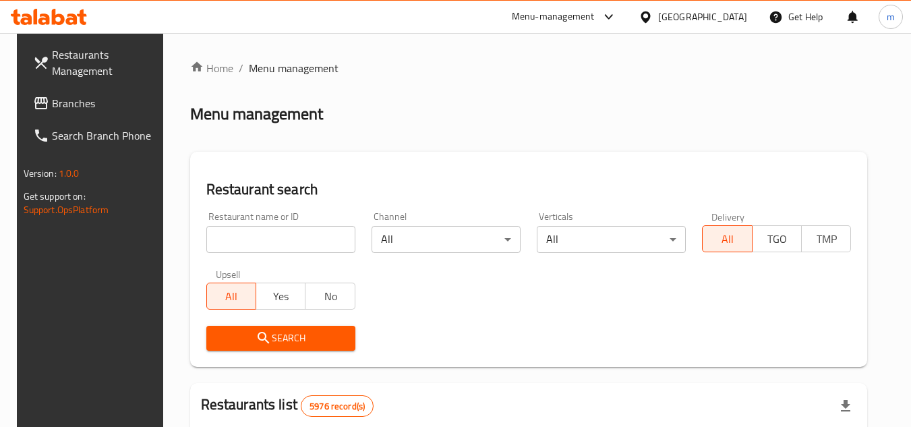
click at [268, 233] on input "search" at bounding box center [280, 239] width 149 height 27
paste input "660819"
type input "660819"
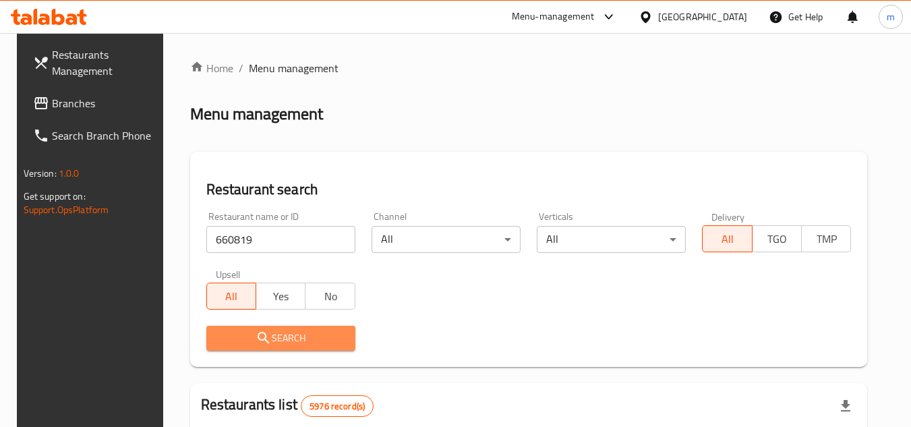
click at [235, 338] on span "Search" at bounding box center [280, 338] width 127 height 17
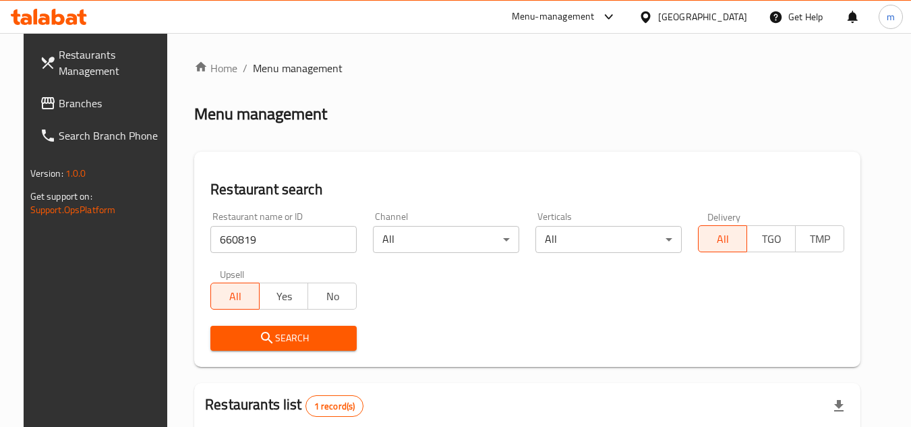
click at [650, 13] on icon at bounding box center [644, 16] width 9 height 11
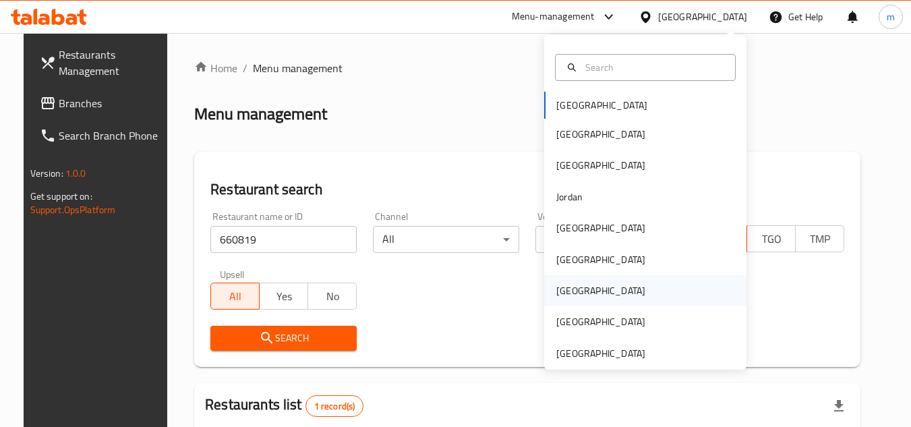
click at [560, 293] on div "[GEOGRAPHIC_DATA]" at bounding box center [600, 290] width 89 height 15
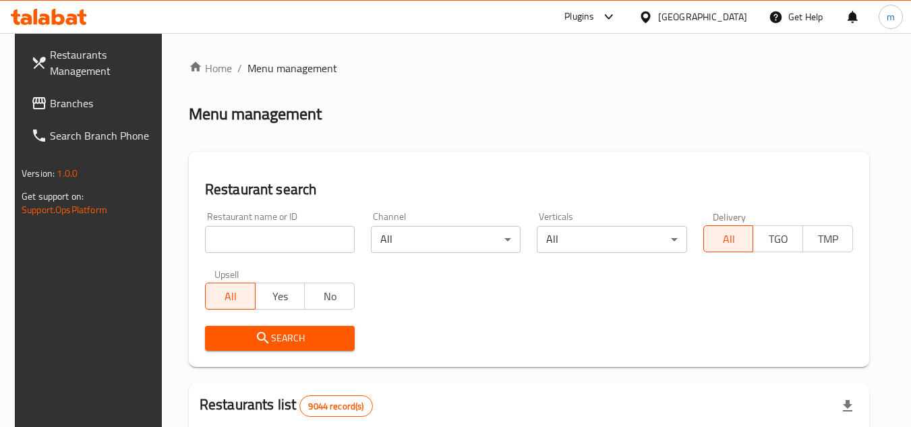
click at [75, 109] on span "Branches" at bounding box center [103, 103] width 106 height 16
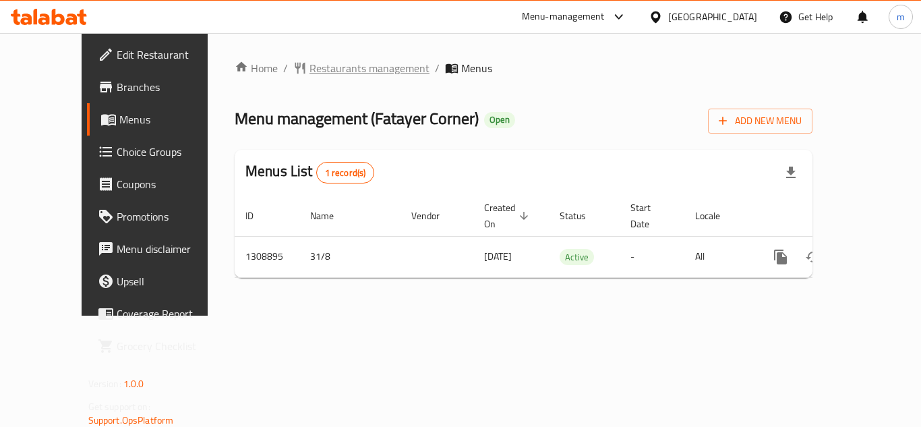
click at [350, 76] on span "Restaurants management" at bounding box center [369, 68] width 120 height 16
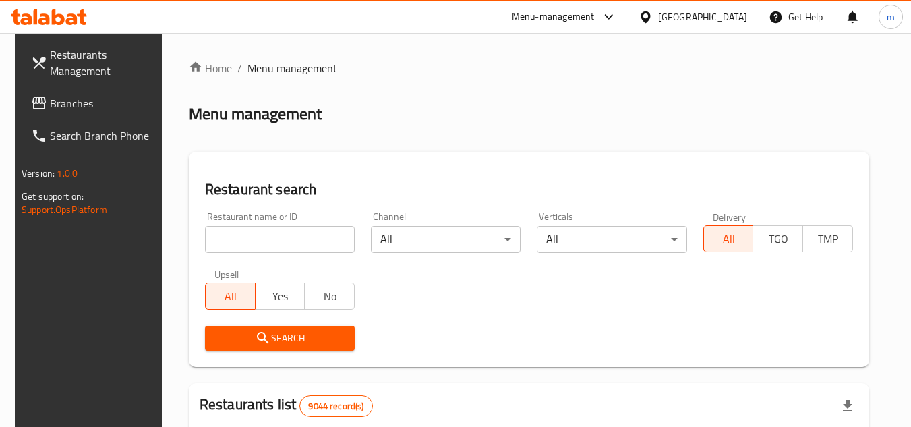
click at [237, 223] on div "Restaurant name or ID Restaurant name or ID" at bounding box center [280, 232] width 150 height 41
click at [243, 235] on input "search" at bounding box center [280, 239] width 150 height 27
paste input "705091"
type input "705091"
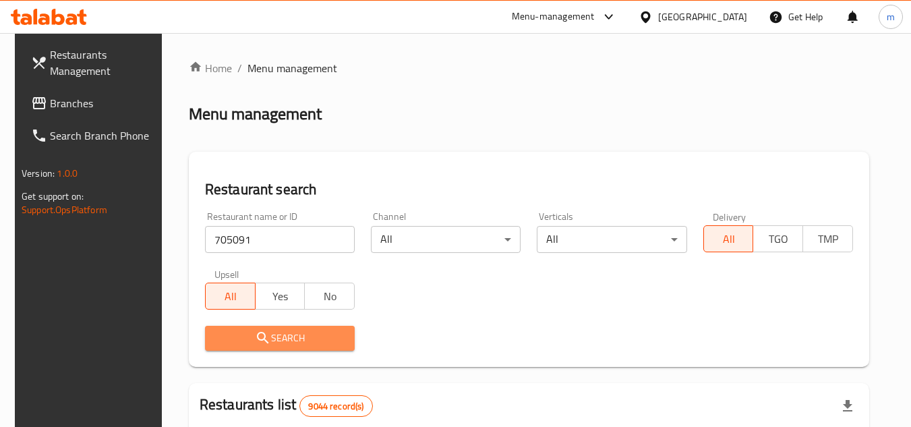
click at [264, 344] on span "Search" at bounding box center [280, 338] width 128 height 17
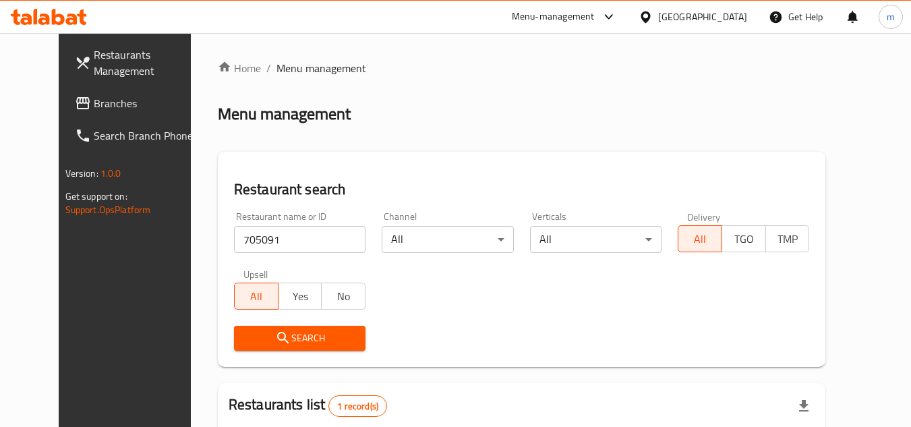
click at [652, 10] on icon at bounding box center [645, 17] width 14 height 14
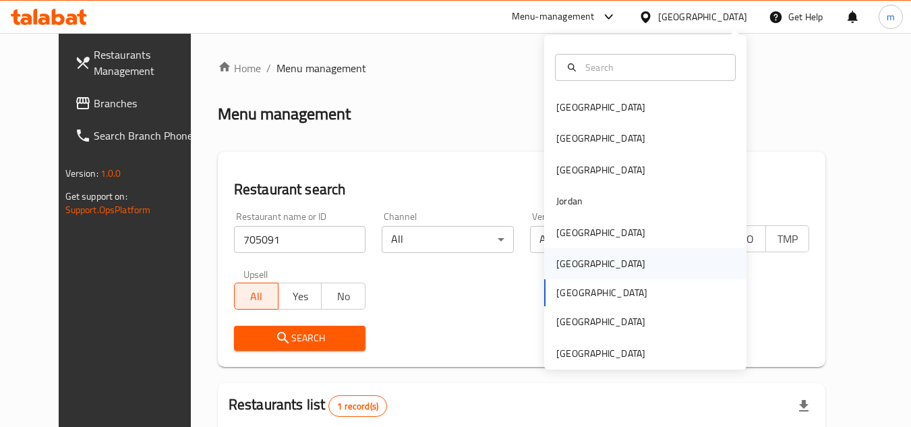
click at [577, 262] on div "Oman" at bounding box center [600, 263] width 111 height 31
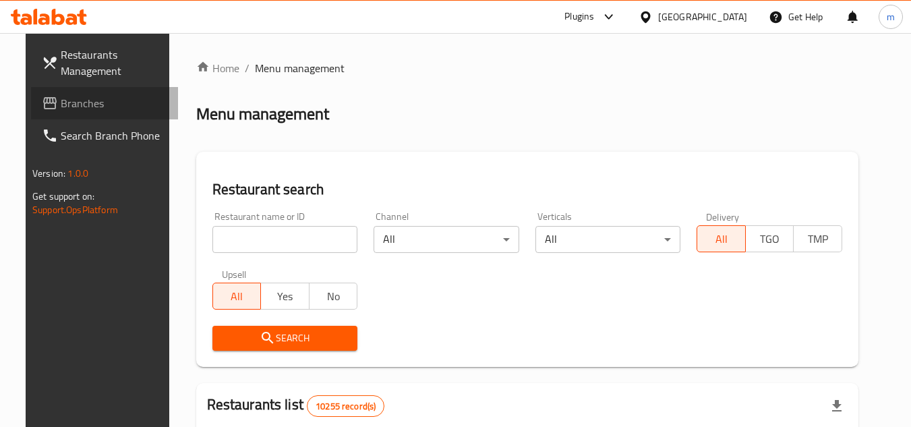
click at [72, 108] on span "Branches" at bounding box center [114, 103] width 106 height 16
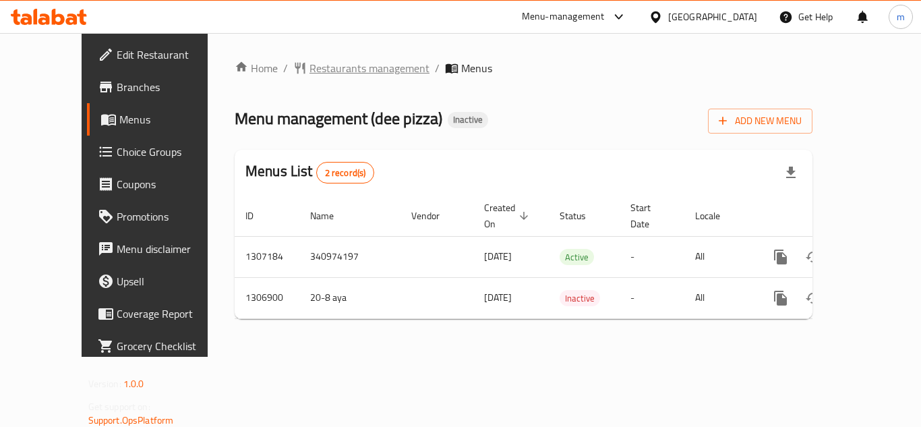
click at [309, 67] on span "Restaurants management" at bounding box center [369, 68] width 120 height 16
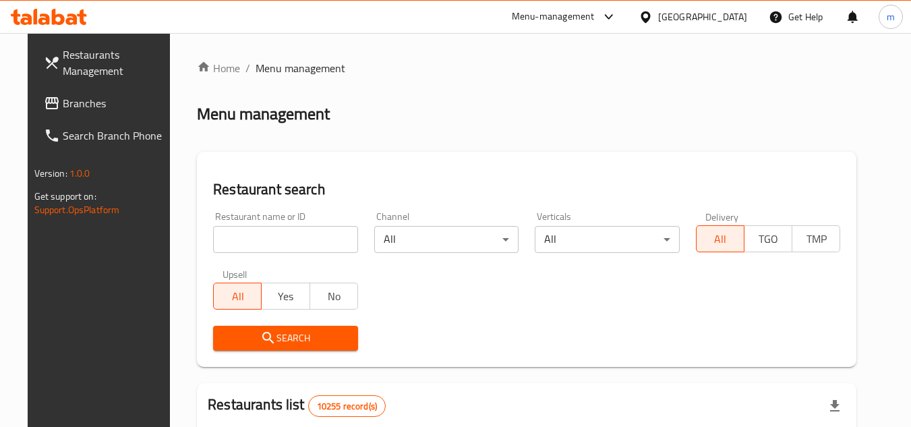
click at [274, 222] on div "Restaurant name or ID Restaurant name or ID" at bounding box center [285, 232] width 145 height 41
click at [270, 237] on input "search" at bounding box center [285, 239] width 145 height 27
paste input "704211"
type input "704211"
click at [261, 338] on icon "submit" at bounding box center [268, 338] width 16 height 16
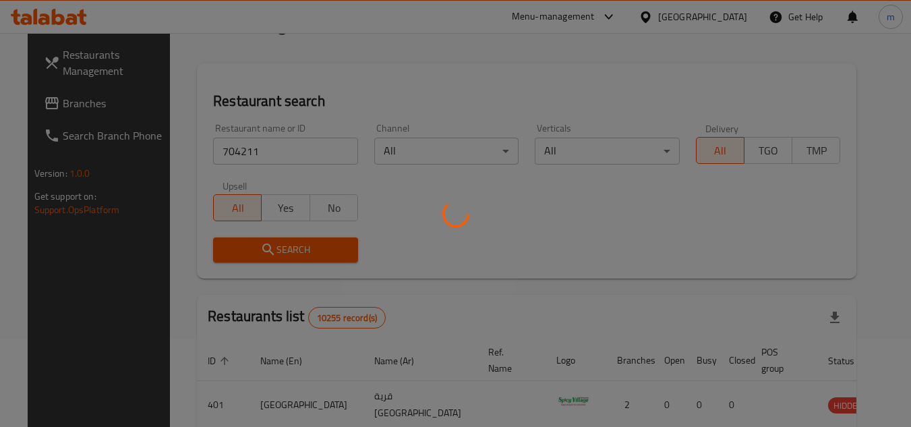
scroll to position [163, 0]
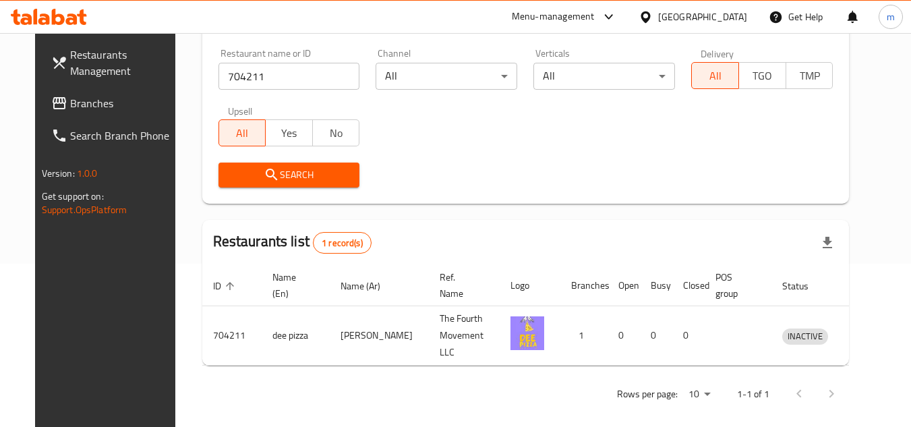
click at [741, 14] on div "[GEOGRAPHIC_DATA]" at bounding box center [702, 16] width 89 height 15
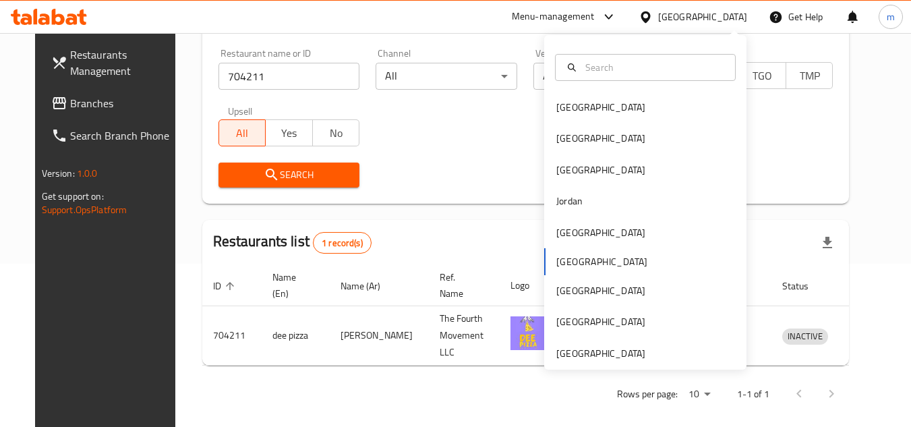
click at [70, 102] on span "Branches" at bounding box center [123, 103] width 106 height 16
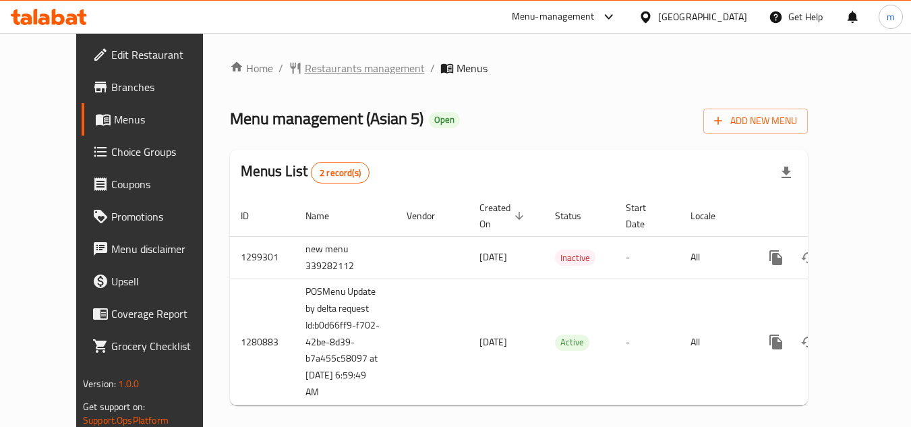
click at [321, 75] on span "Restaurants management" at bounding box center [365, 68] width 120 height 16
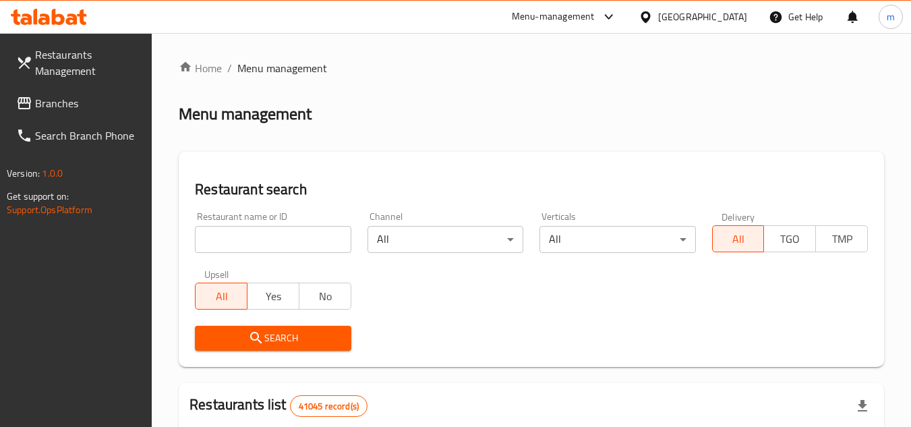
click at [289, 242] on input "search" at bounding box center [273, 239] width 156 height 27
paste input "693935/"
type input "693935"
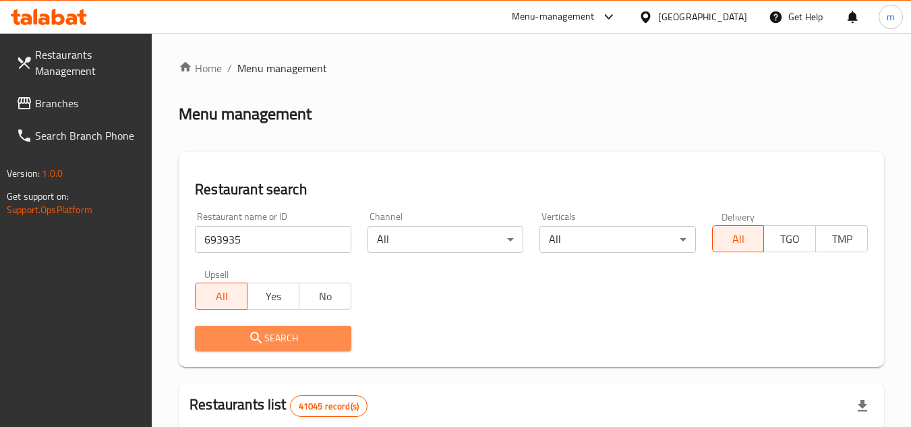
click at [286, 338] on span "Search" at bounding box center [273, 338] width 134 height 17
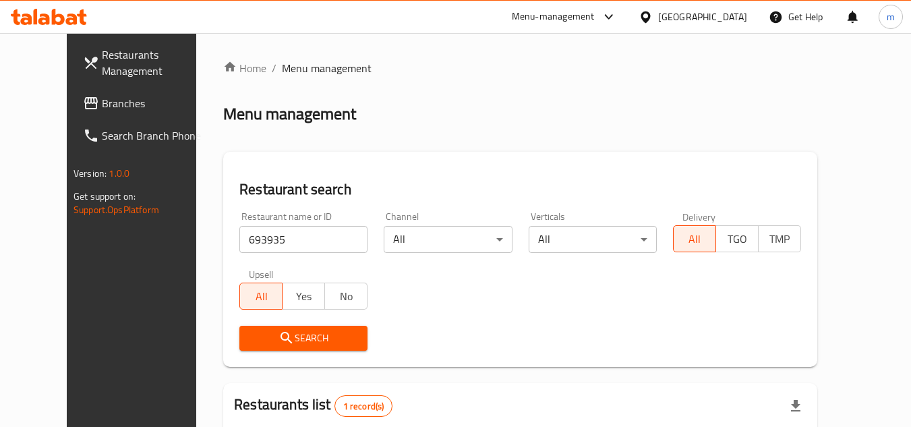
scroll to position [163, 0]
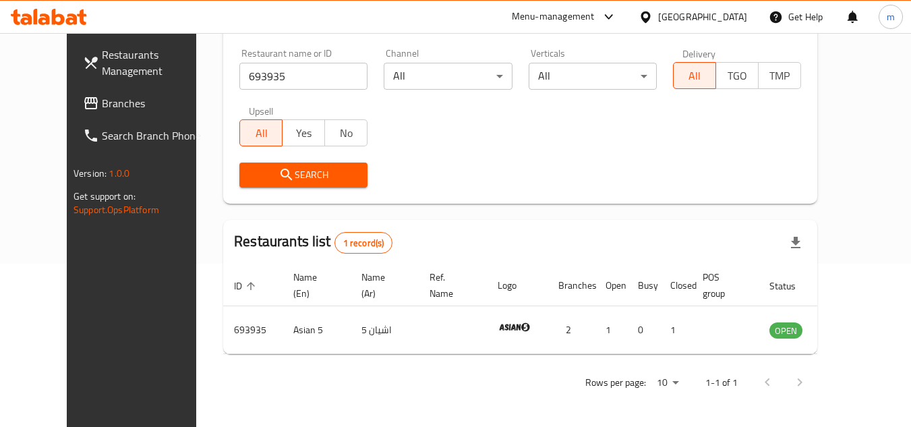
click at [83, 107] on span at bounding box center [92, 103] width 19 height 16
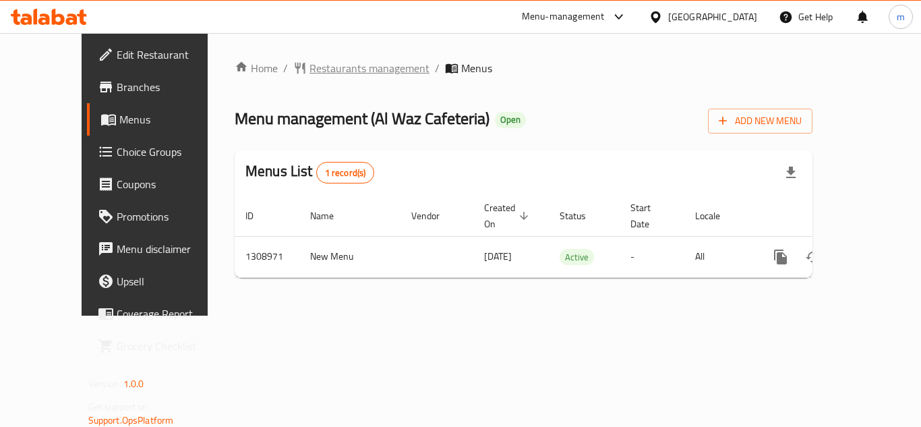
click at [355, 67] on span "Restaurants management" at bounding box center [369, 68] width 120 height 16
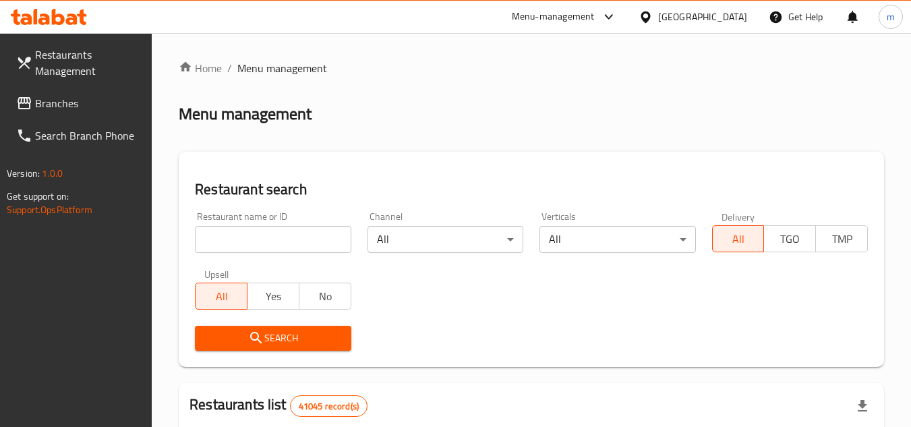
click at [280, 244] on input "search" at bounding box center [273, 239] width 156 height 27
paste input "704622"
type input "704622"
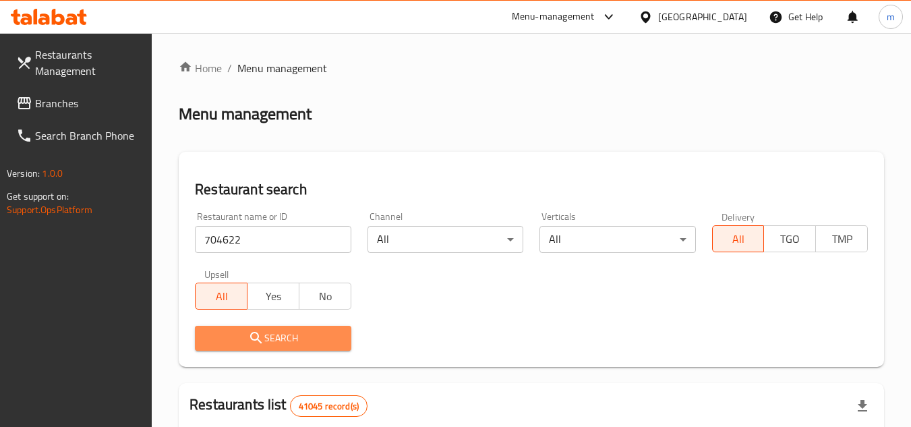
click at [266, 345] on span "Search" at bounding box center [273, 338] width 134 height 17
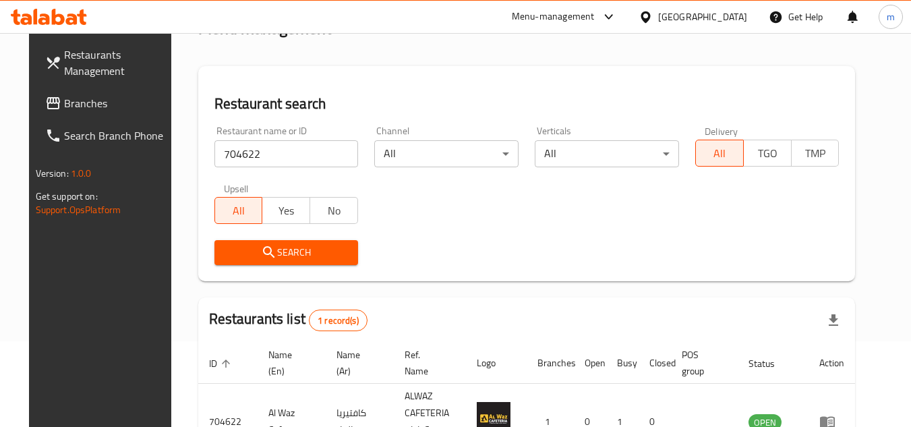
scroll to position [175, 0]
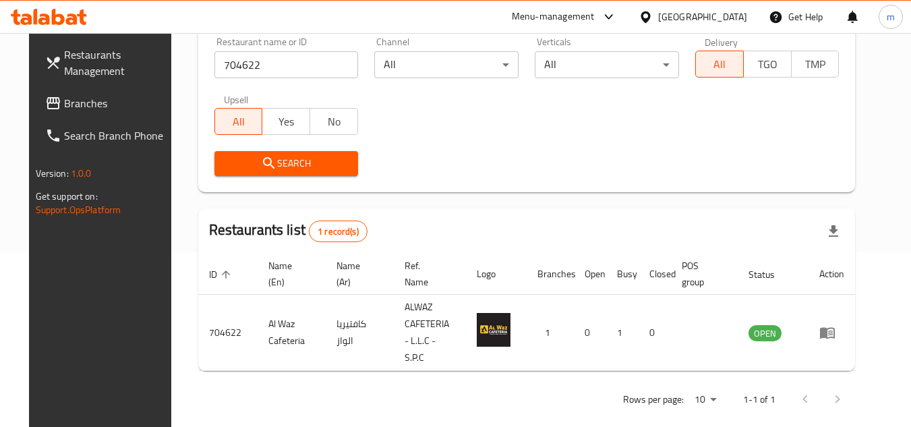
click at [698, 16] on div "[GEOGRAPHIC_DATA]" at bounding box center [702, 16] width 89 height 15
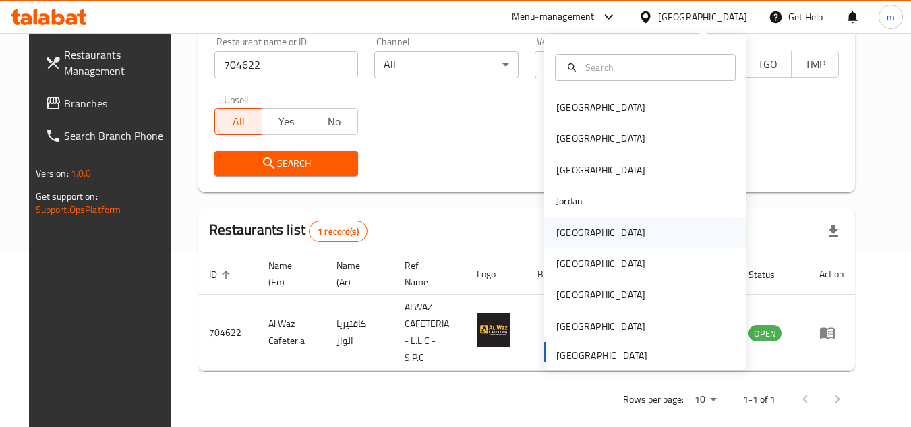
click at [571, 236] on div "[GEOGRAPHIC_DATA]" at bounding box center [600, 232] width 89 height 15
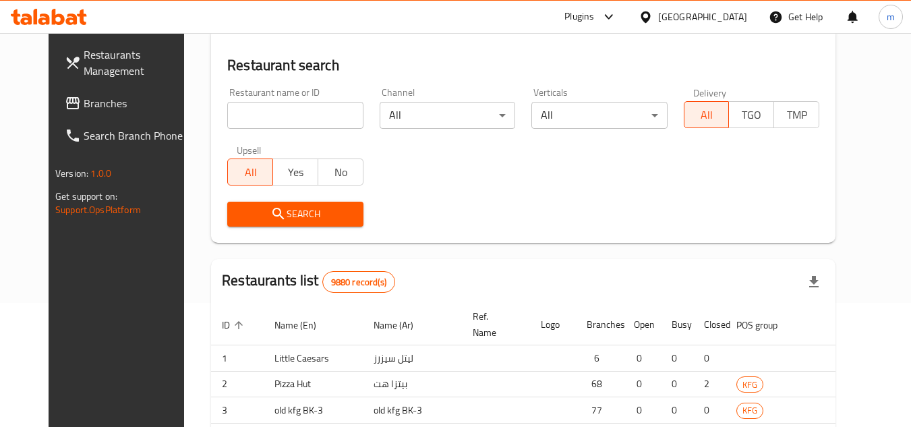
scroll to position [175, 0]
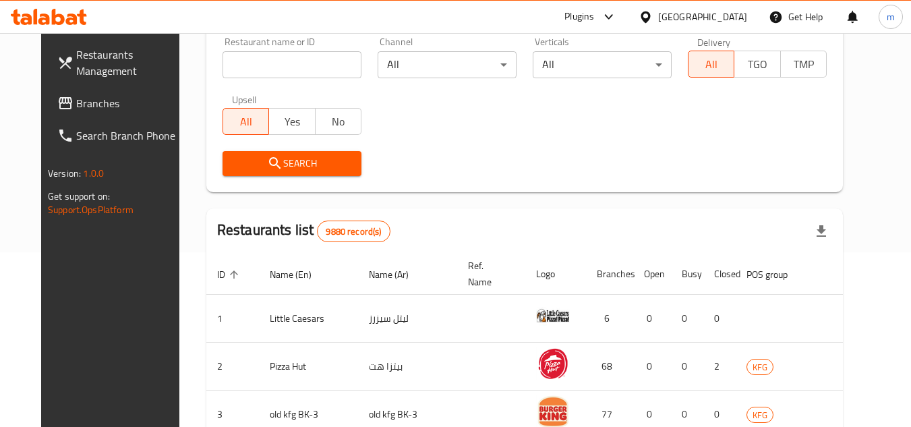
click at [76, 102] on span "Branches" at bounding box center [129, 103] width 106 height 16
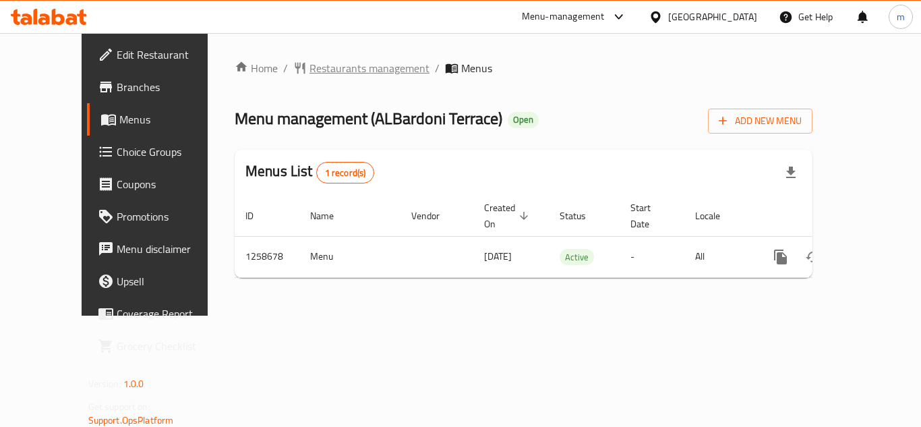
click at [309, 71] on span "Restaurants management" at bounding box center [369, 68] width 120 height 16
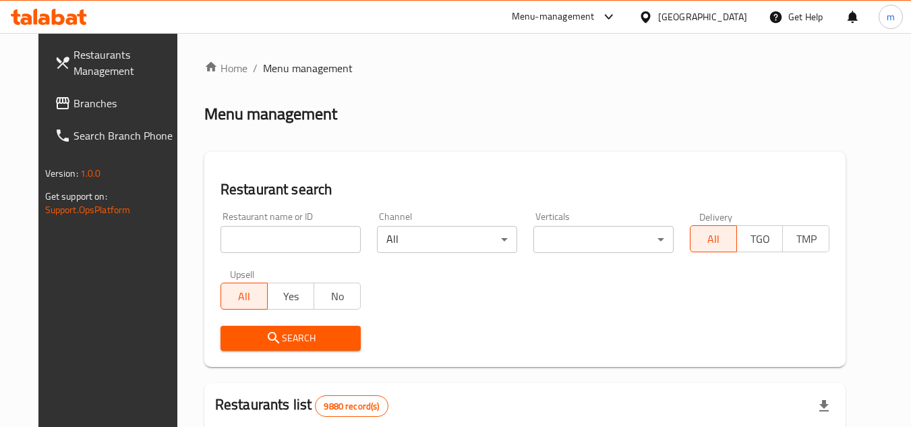
click at [246, 239] on input "search" at bounding box center [290, 239] width 140 height 27
paste input "/684096"
click at [220, 241] on input "/684096" at bounding box center [290, 239] width 140 height 27
type input "684096"
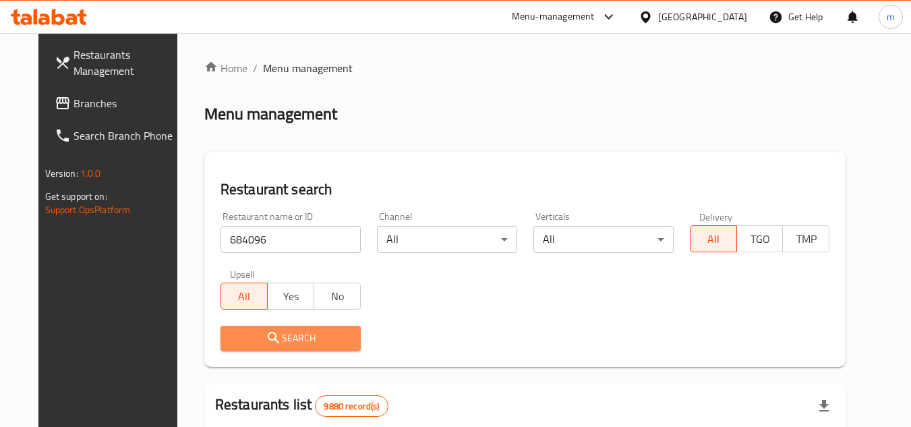
click at [284, 338] on span "Search" at bounding box center [290, 338] width 119 height 17
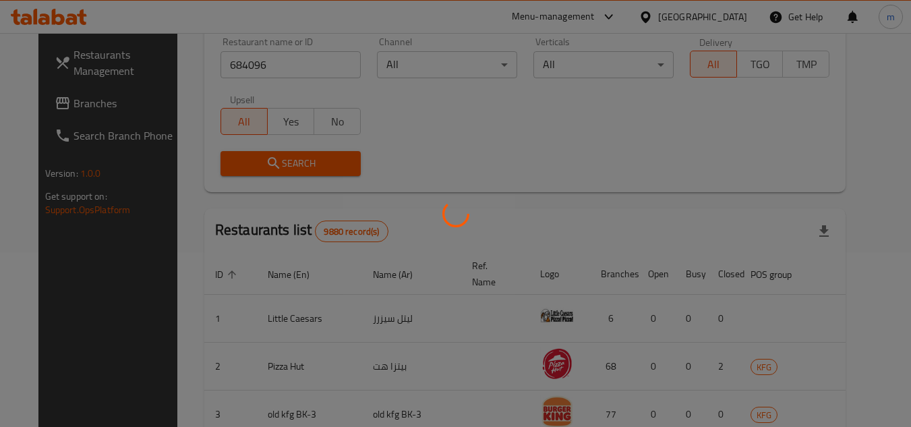
scroll to position [191, 0]
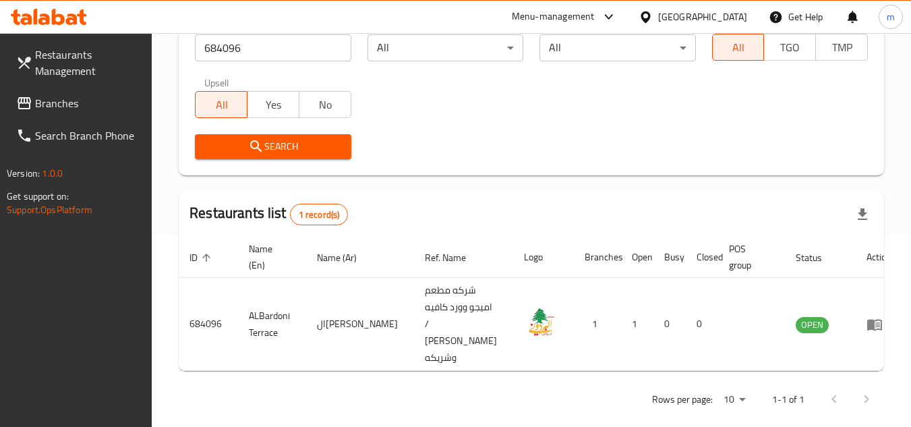
click at [726, 18] on div "[GEOGRAPHIC_DATA]" at bounding box center [702, 16] width 89 height 15
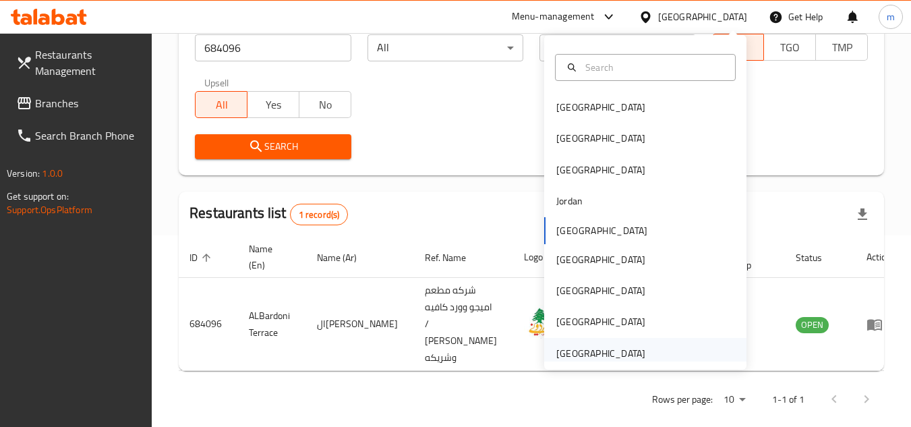
click at [581, 346] on div "[GEOGRAPHIC_DATA]" at bounding box center [600, 353] width 89 height 15
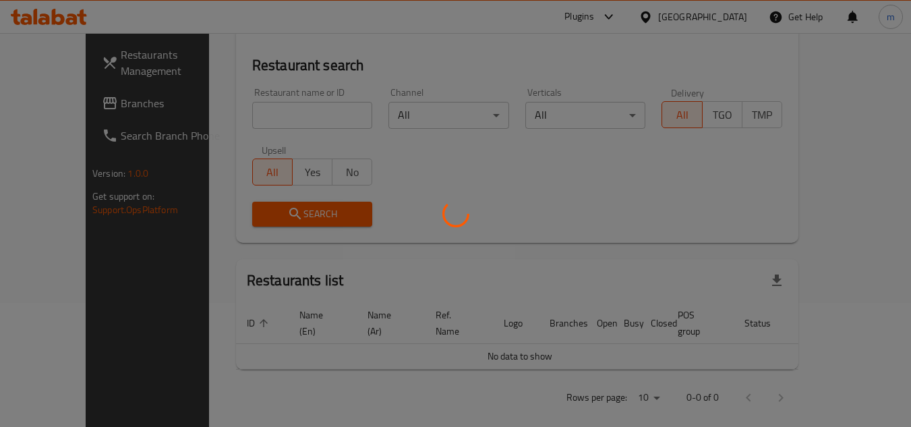
scroll to position [191, 0]
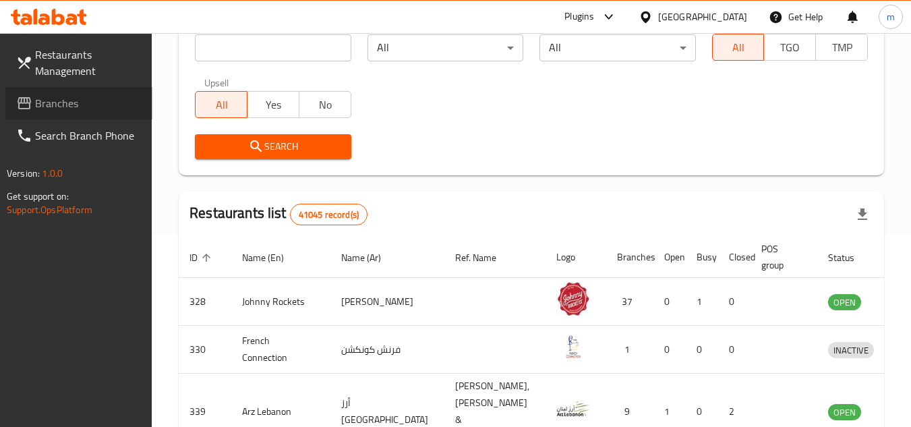
click at [80, 95] on span "Branches" at bounding box center [88, 103] width 106 height 16
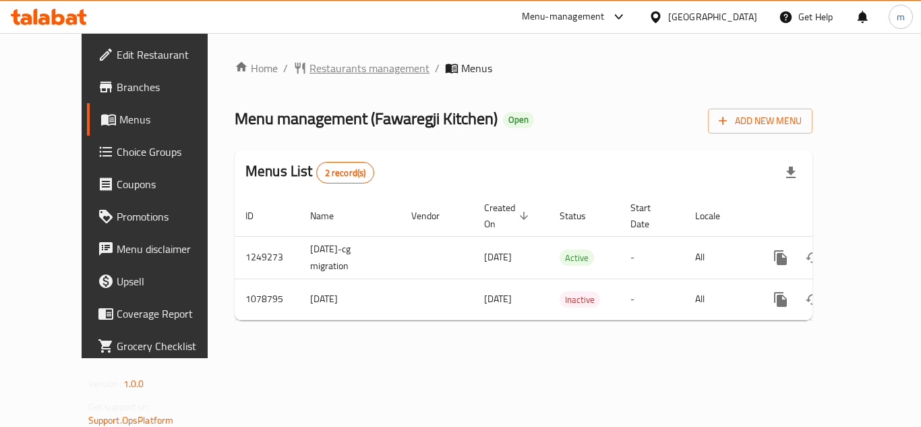
click at [320, 73] on span "Restaurants management" at bounding box center [369, 68] width 120 height 16
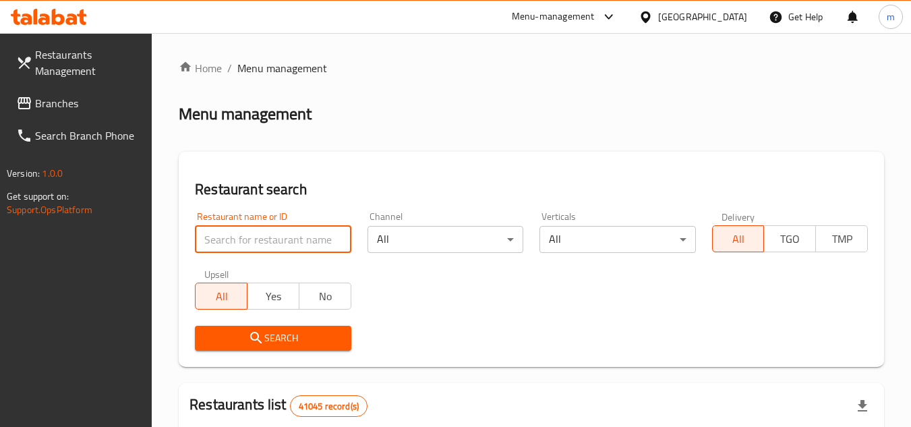
click at [280, 237] on input "search" at bounding box center [273, 239] width 156 height 27
paste input "664083"
type input "664083"
drag, startPoint x: 245, startPoint y: 333, endPoint x: 224, endPoint y: 330, distance: 21.1
click at [243, 334] on span "Search" at bounding box center [273, 338] width 134 height 17
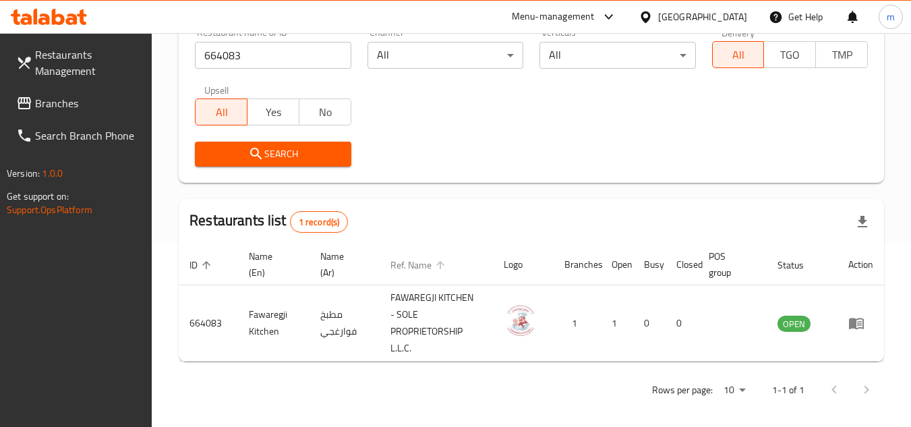
scroll to position [191, 0]
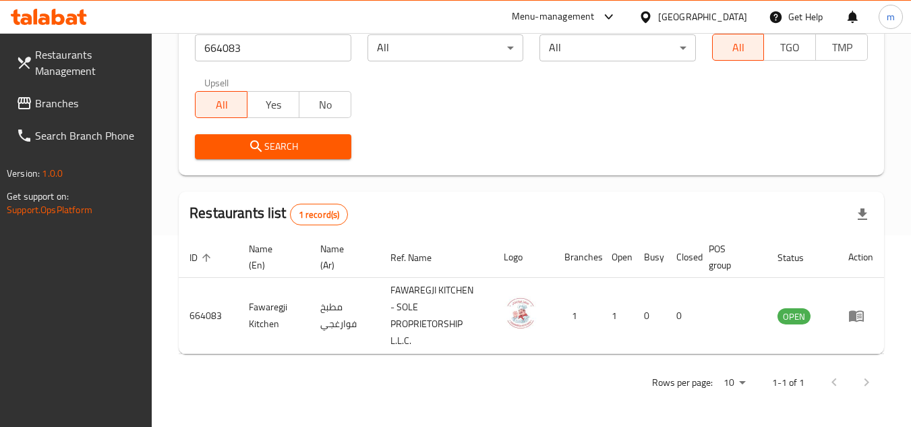
click at [715, 18] on div "[GEOGRAPHIC_DATA]" at bounding box center [702, 16] width 89 height 15
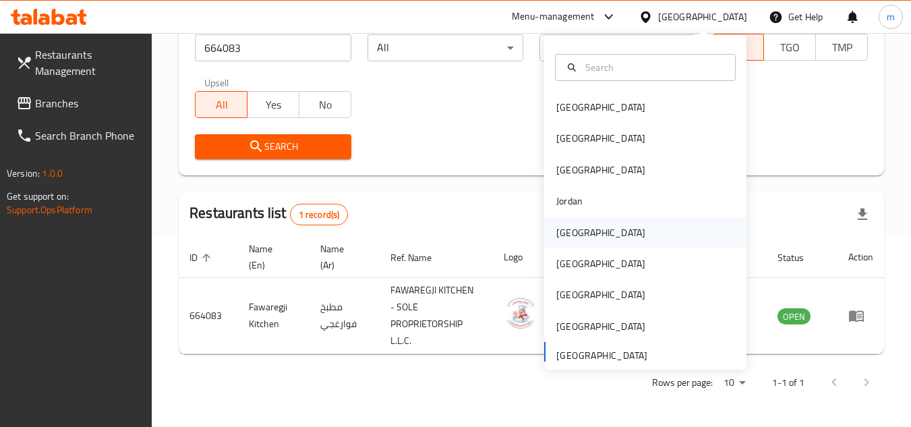
click at [562, 239] on div "[GEOGRAPHIC_DATA]" at bounding box center [600, 232] width 89 height 15
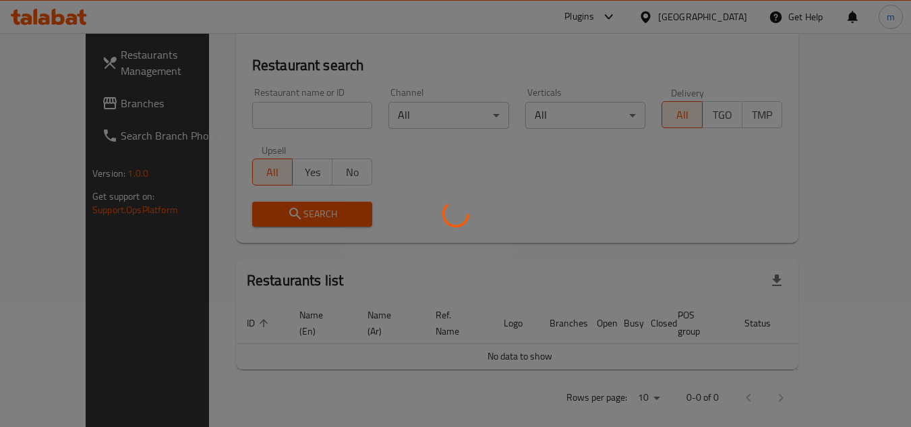
scroll to position [191, 0]
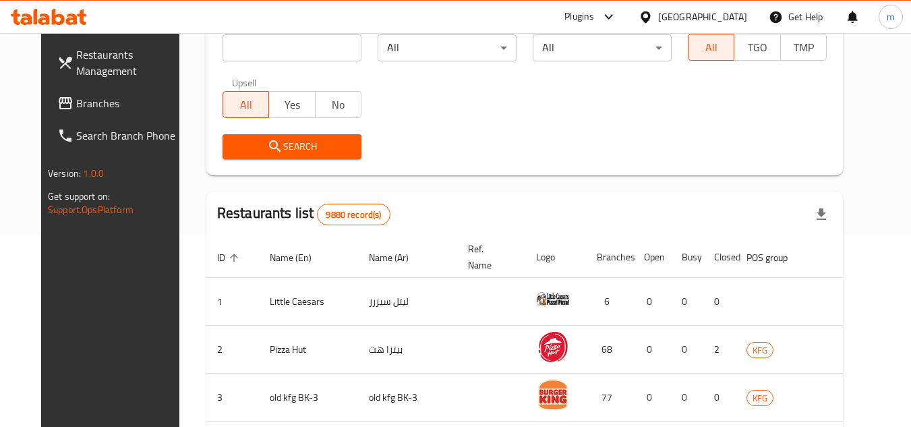
click at [76, 109] on span "Branches" at bounding box center [129, 103] width 106 height 16
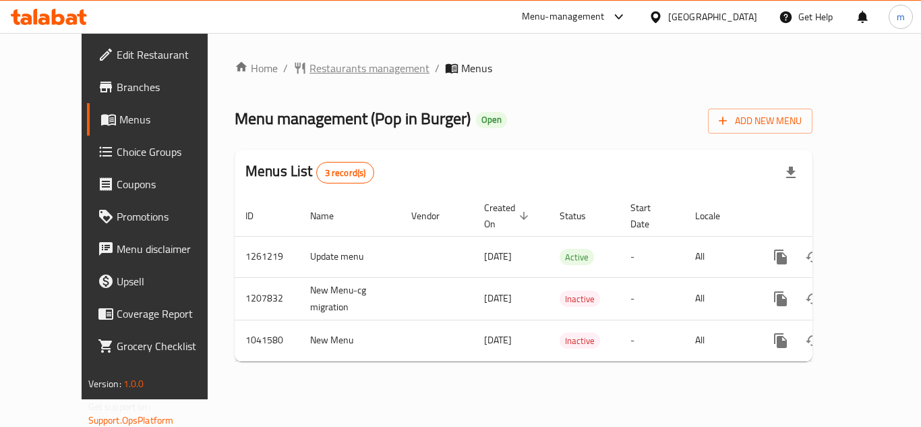
click at [309, 64] on span "Restaurants management" at bounding box center [369, 68] width 120 height 16
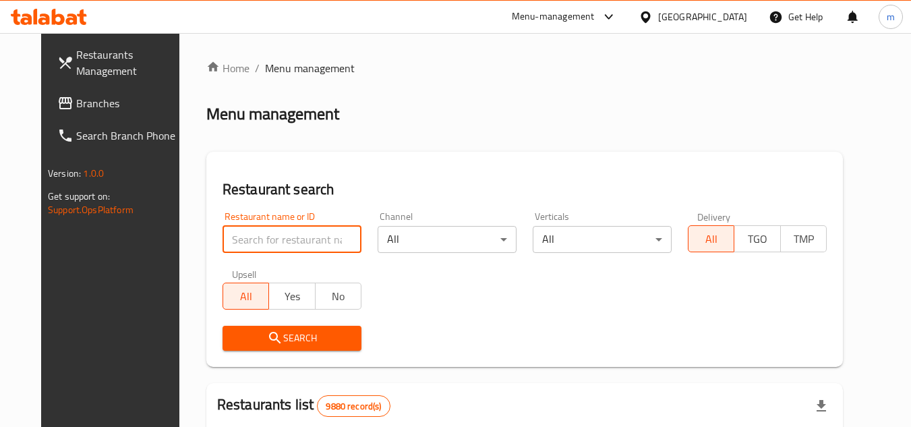
click at [288, 240] on input "search" at bounding box center [291, 239] width 139 height 27
paste input "662140"
type input "662140"
click at [285, 338] on span "Search" at bounding box center [291, 338] width 117 height 17
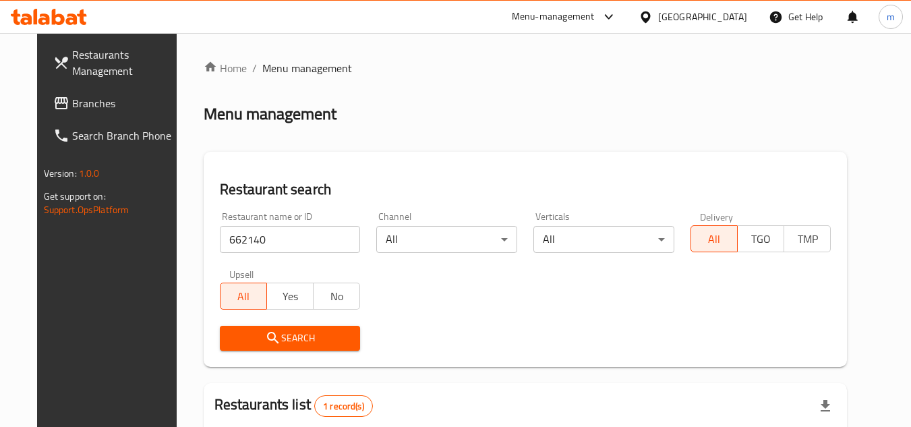
click at [711, 6] on div "[GEOGRAPHIC_DATA]" at bounding box center [692, 17] width 130 height 32
click at [658, 20] on div at bounding box center [648, 16] width 20 height 15
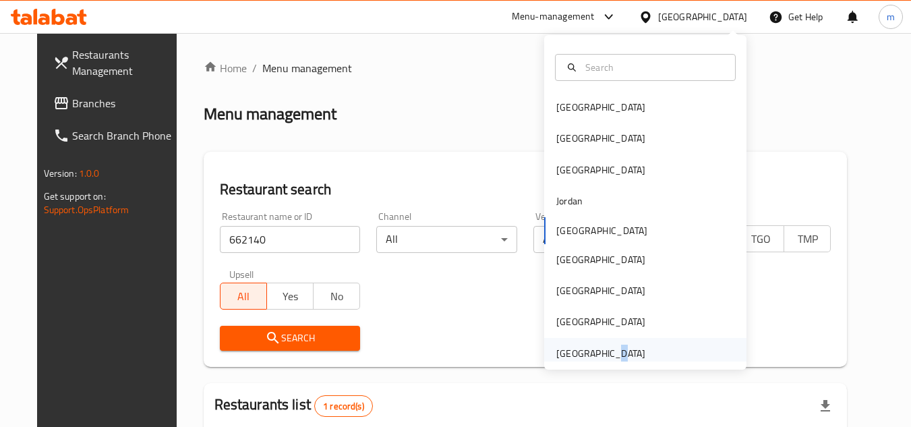
click at [600, 353] on div "[GEOGRAPHIC_DATA]" at bounding box center [600, 353] width 89 height 15
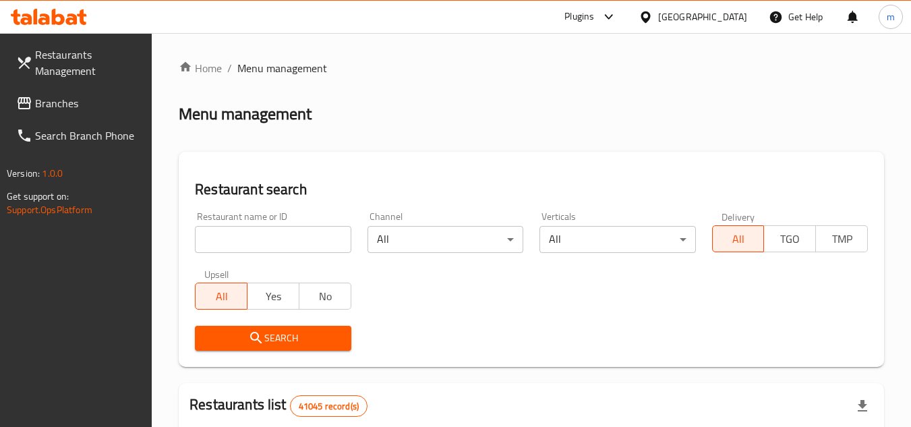
click at [259, 243] on input "search" at bounding box center [273, 239] width 156 height 27
paste input "678792"
type input "678792"
click at [265, 335] on span "Search" at bounding box center [273, 338] width 134 height 17
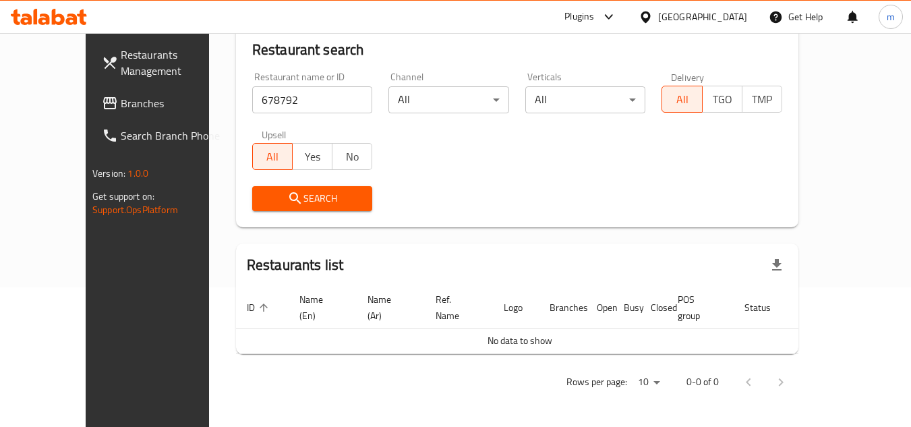
scroll to position [124, 0]
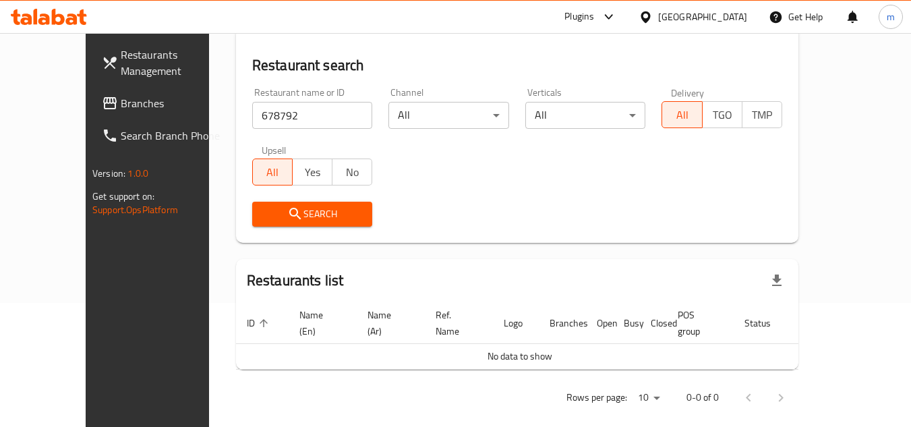
click at [669, 12] on div "United Arab Emirates" at bounding box center [702, 16] width 89 height 15
click at [681, 25] on div "United Arab Emirates" at bounding box center [692, 17] width 130 height 32
click at [686, 20] on div "United Arab Emirates" at bounding box center [702, 16] width 89 height 15
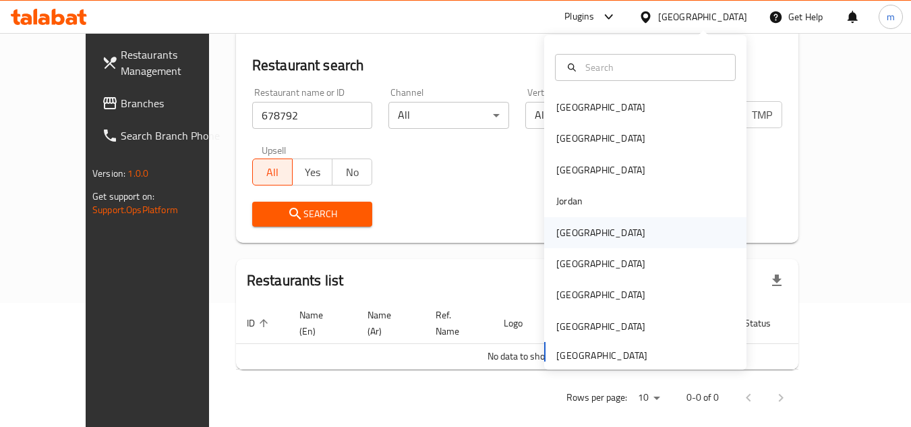
click at [563, 227] on div "[GEOGRAPHIC_DATA]" at bounding box center [600, 232] width 89 height 15
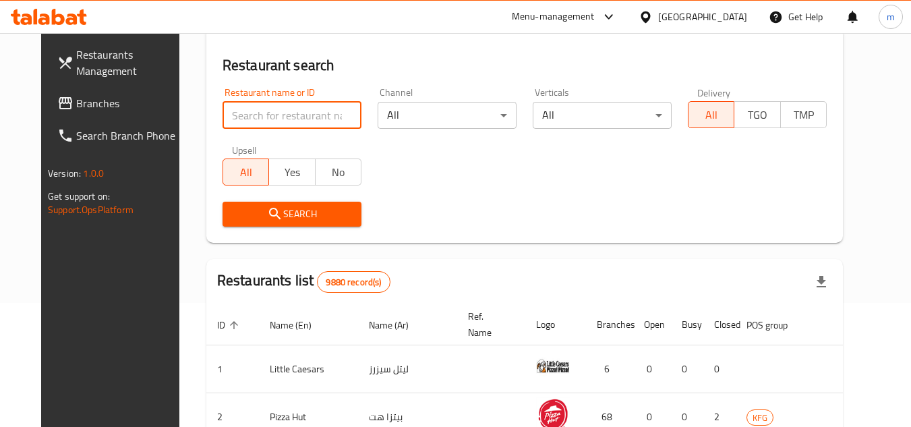
click at [272, 122] on input "search" at bounding box center [291, 115] width 139 height 27
paste input "769798"
type input "769798"
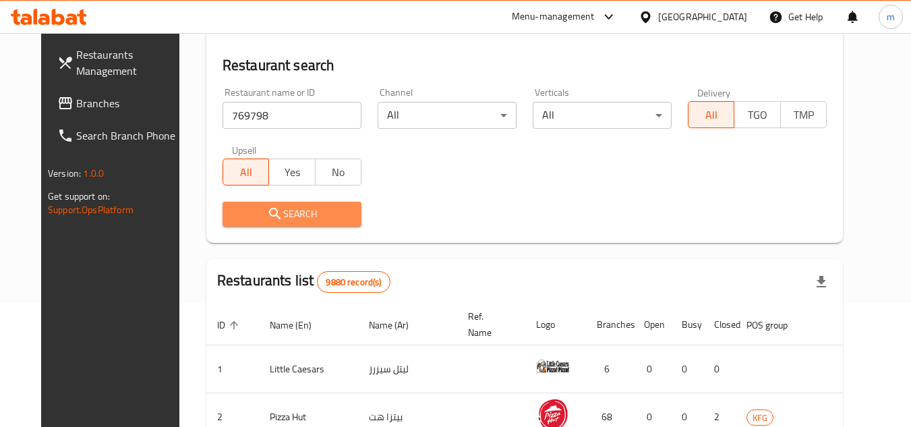
click at [295, 211] on span "Search" at bounding box center [291, 214] width 117 height 17
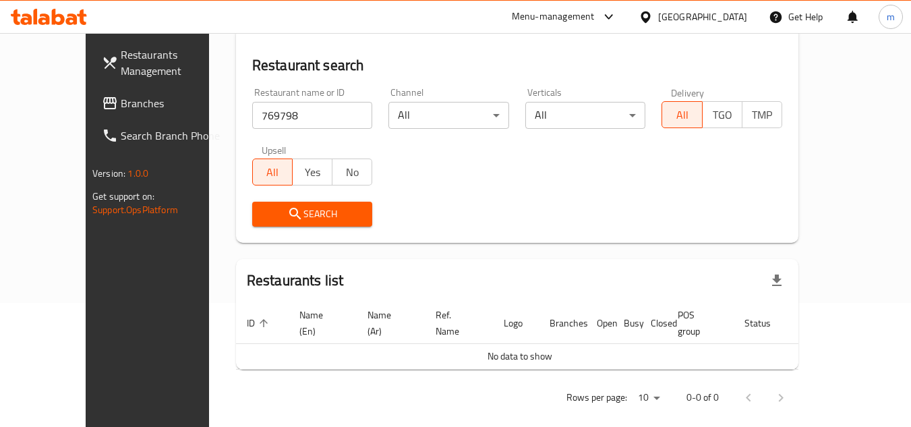
click at [121, 99] on span "Branches" at bounding box center [174, 103] width 106 height 16
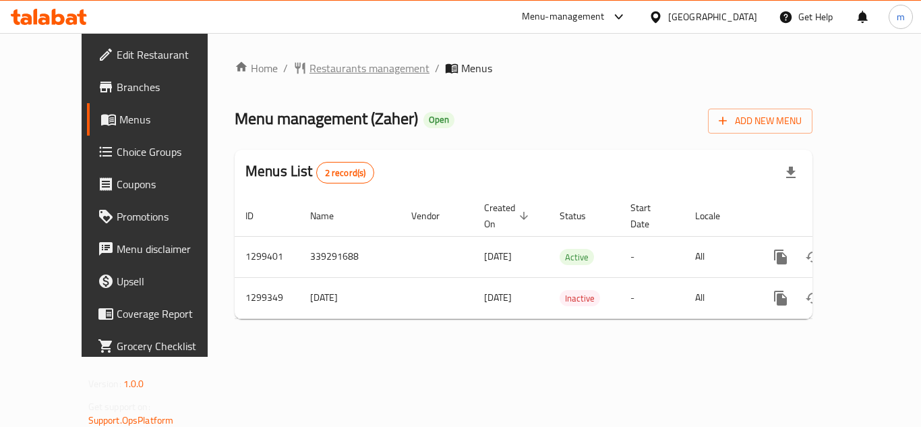
click at [348, 64] on span "Restaurants management" at bounding box center [369, 68] width 120 height 16
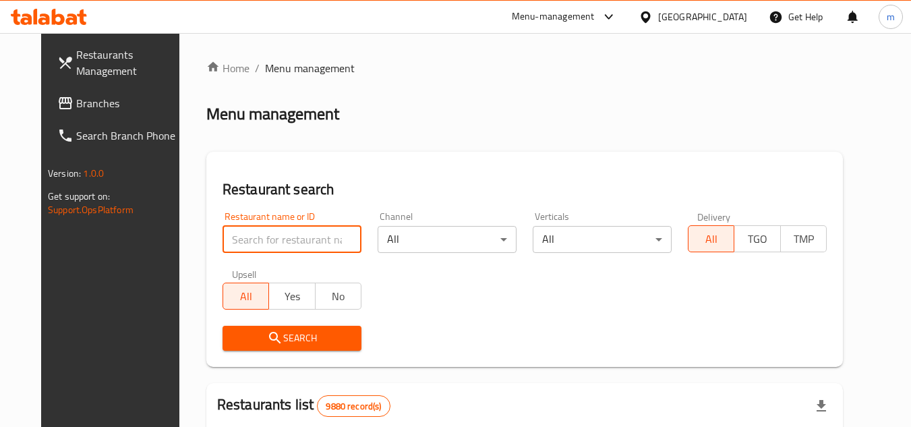
click at [299, 249] on input "search" at bounding box center [291, 239] width 139 height 27
paste input "701311"
type input "701311"
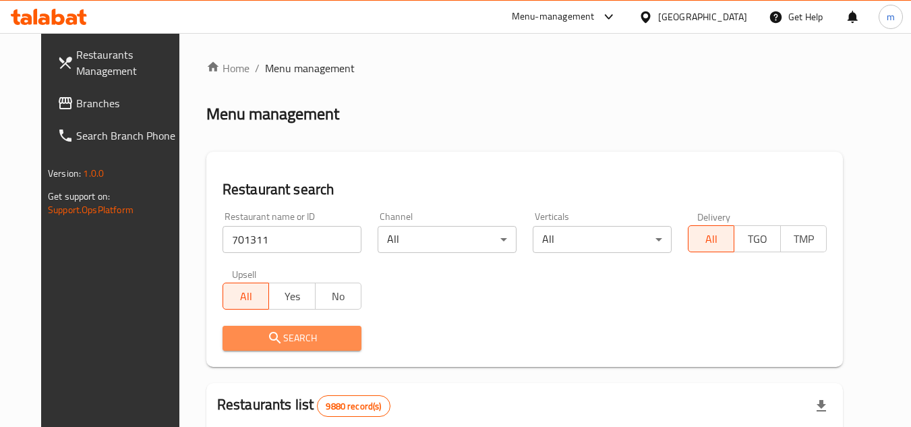
click at [278, 337] on span "Search" at bounding box center [291, 338] width 117 height 17
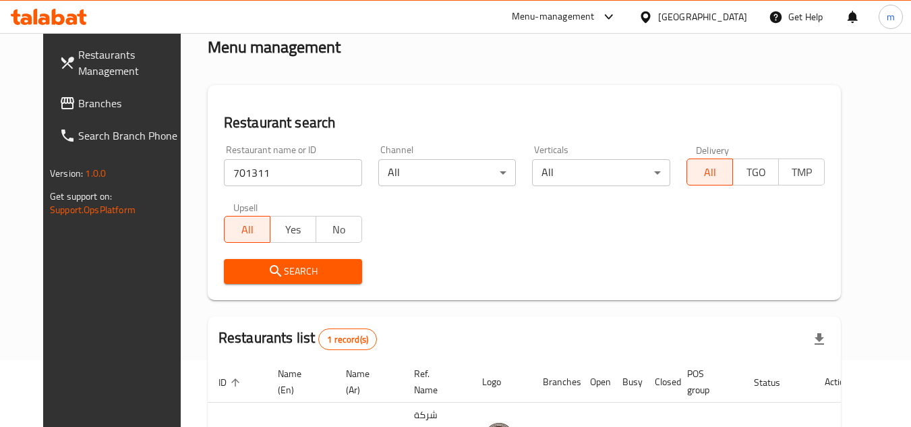
scroll to position [163, 0]
